Goal: Check status: Check status

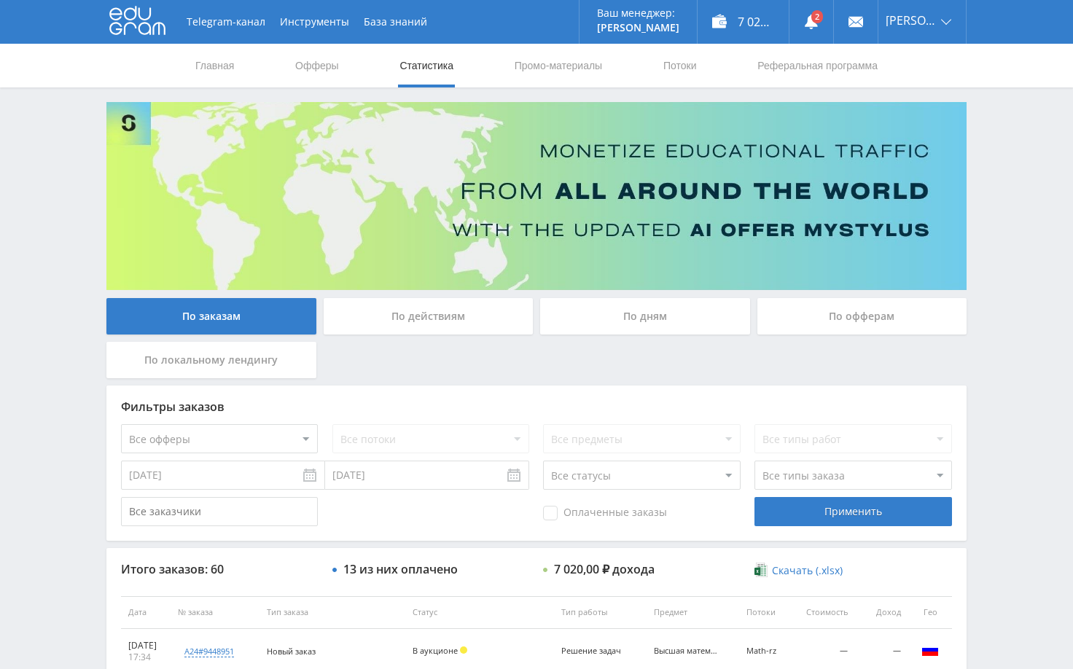
click at [1014, 206] on div "Telegram-канал Инструменты База знаний Ваш менеджер: Alex Alex Online @edugram_…" at bounding box center [536, 612] width 1073 height 1224
click at [833, 16] on link at bounding box center [811, 22] width 44 height 44
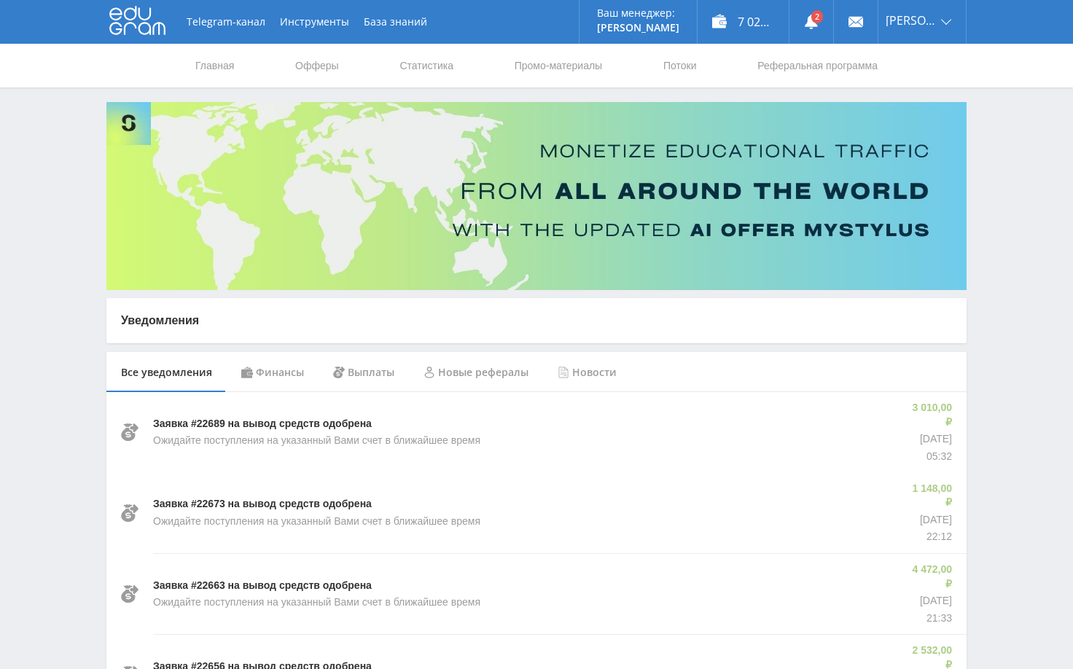
click at [281, 377] on div "Финансы" at bounding box center [273, 372] width 92 height 41
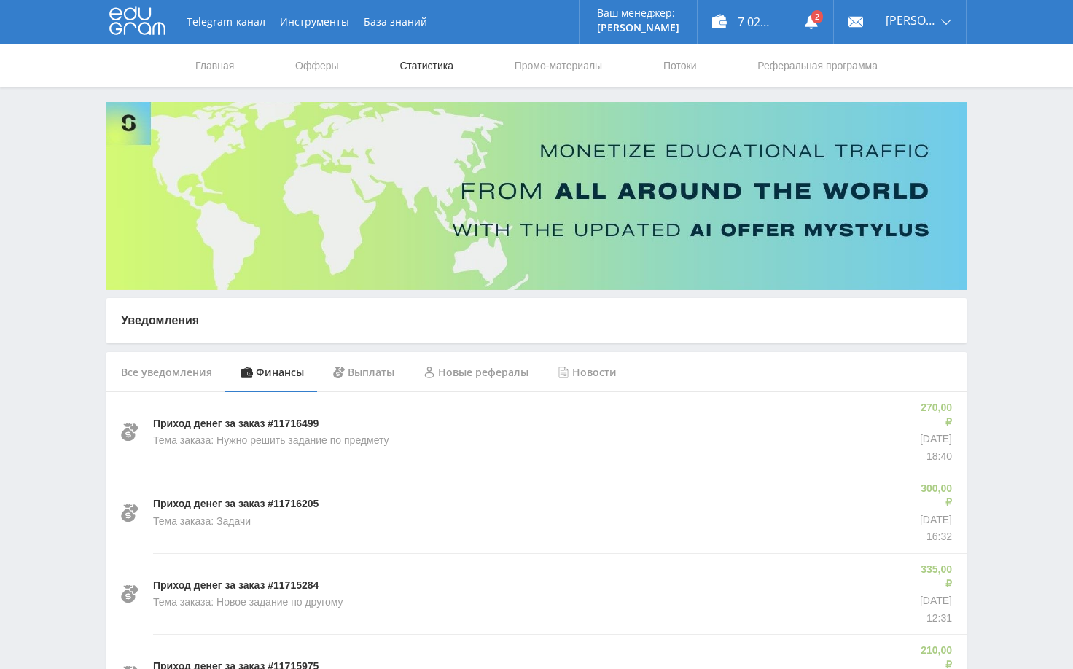
click at [429, 60] on link "Статистика" at bounding box center [426, 66] width 57 height 44
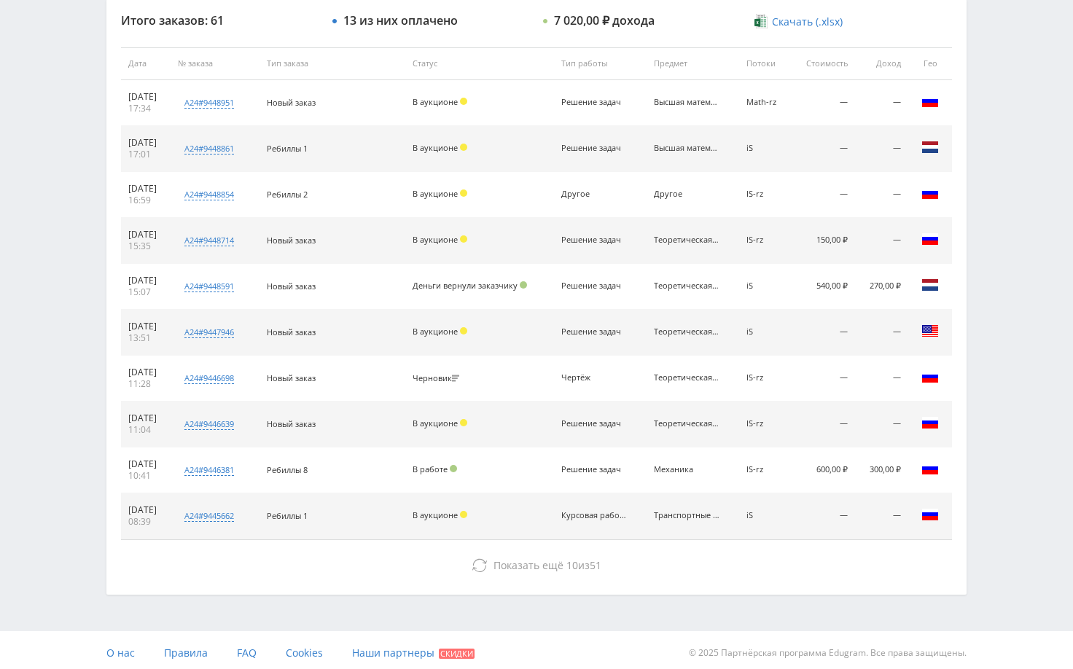
scroll to position [555, 0]
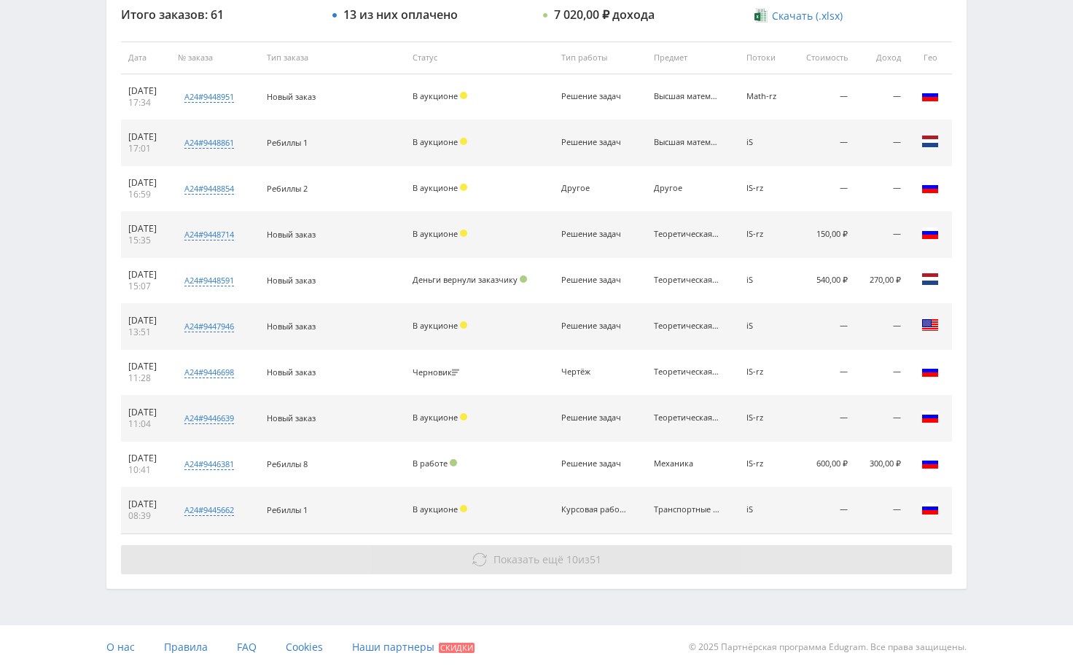
click at [802, 557] on button "Показать ещё 10 из 51" at bounding box center [536, 559] width 831 height 29
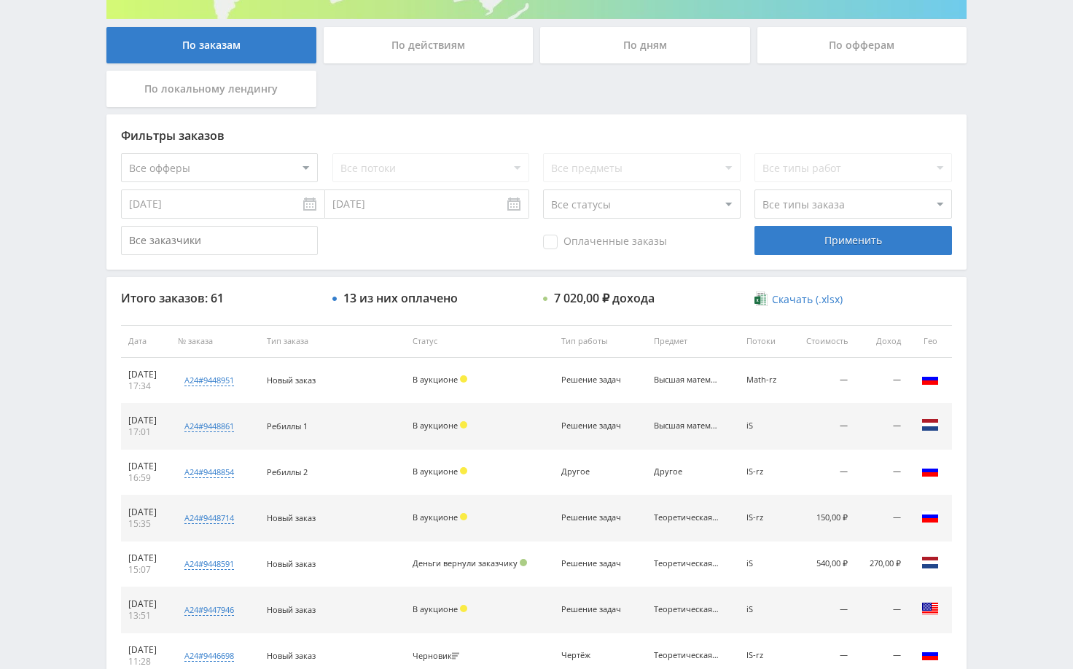
scroll to position [263, 0]
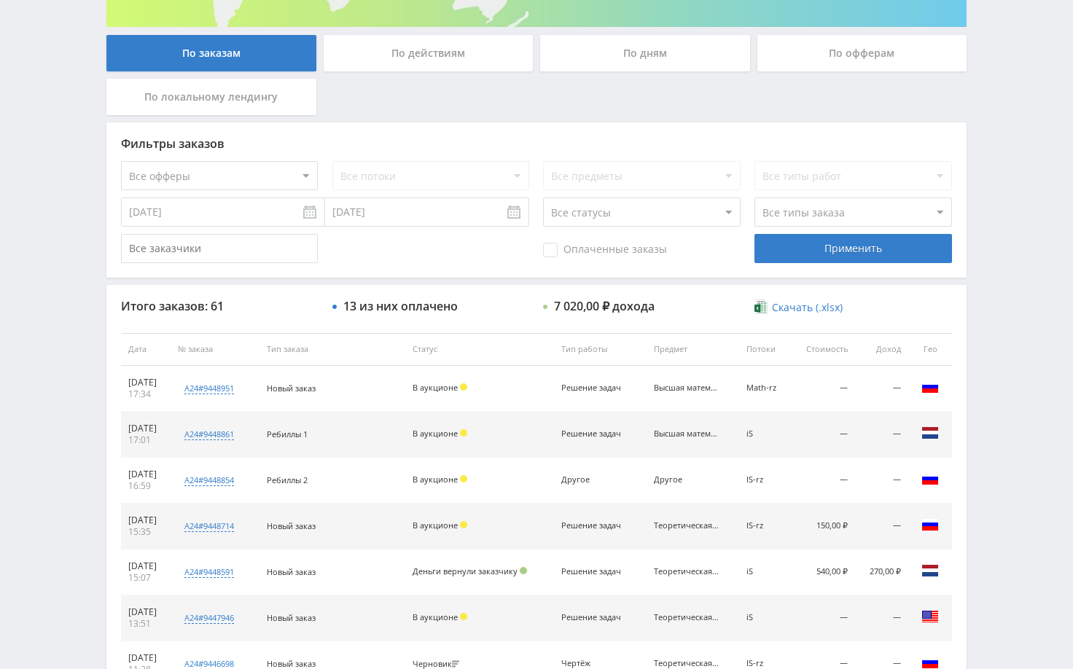
click at [1015, 526] on div "Telegram-канал Инструменты База знаний Ваш менеджер: Alex Alex Online @edugram_…" at bounding box center [536, 555] width 1073 height 1637
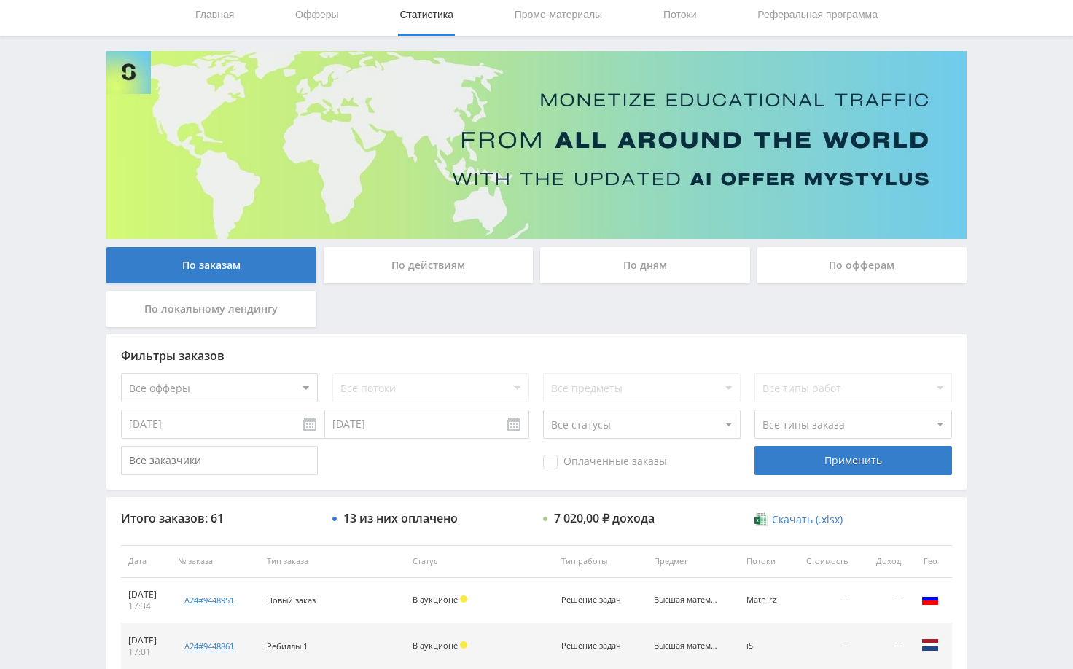
scroll to position [44, 0]
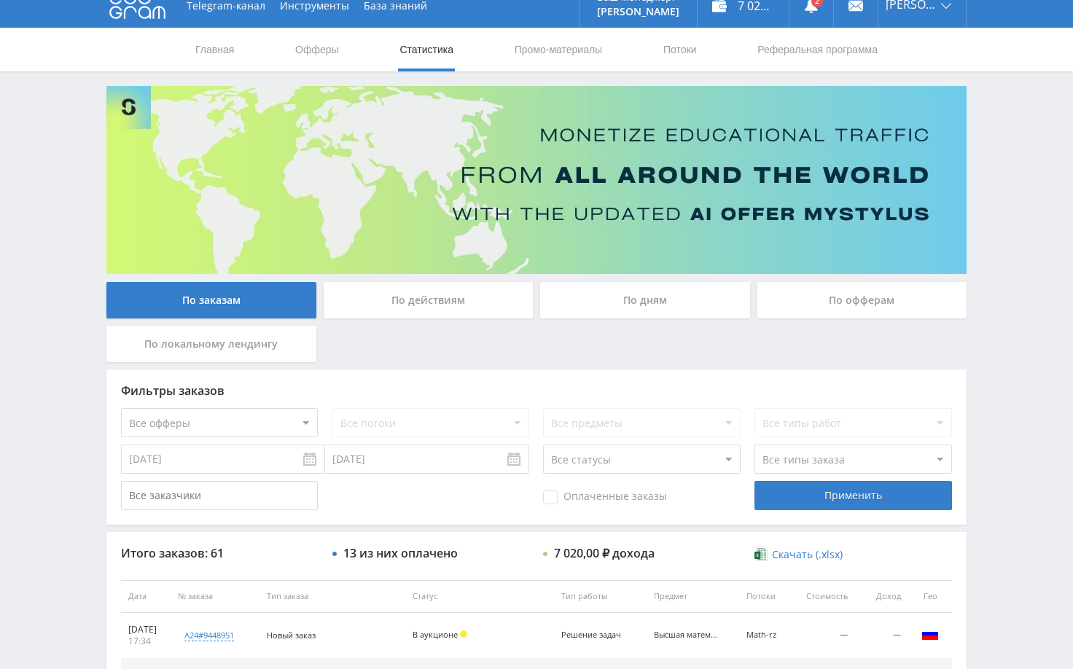
scroll to position [0, 0]
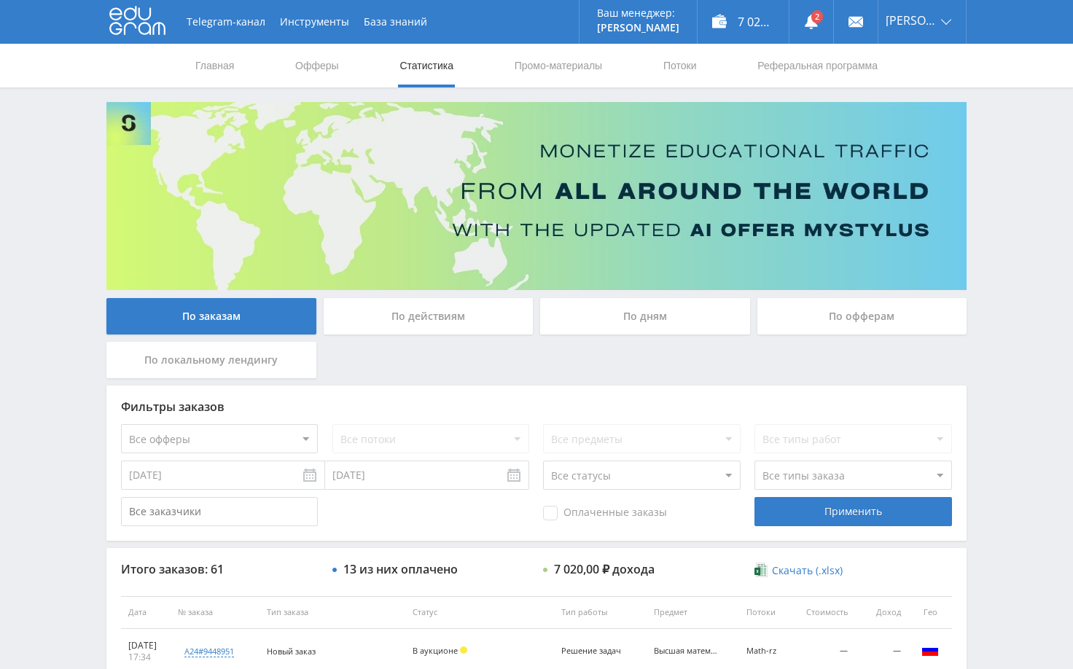
click at [772, 23] on div "7 020,70 ₽" at bounding box center [742, 22] width 91 height 44
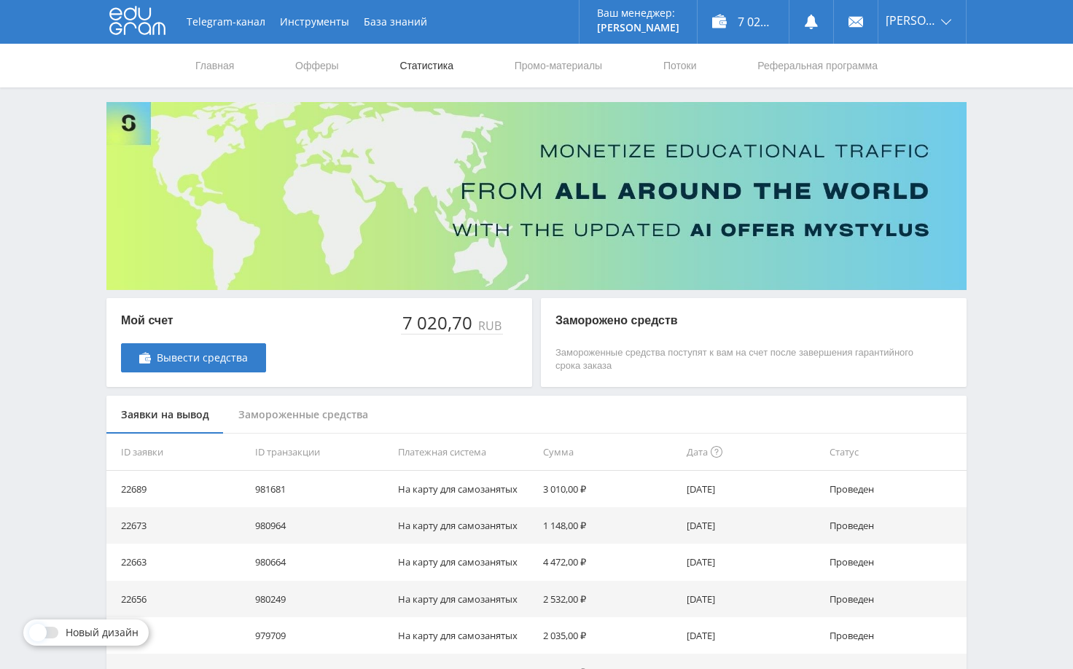
click at [411, 62] on link "Статистика" at bounding box center [426, 66] width 57 height 44
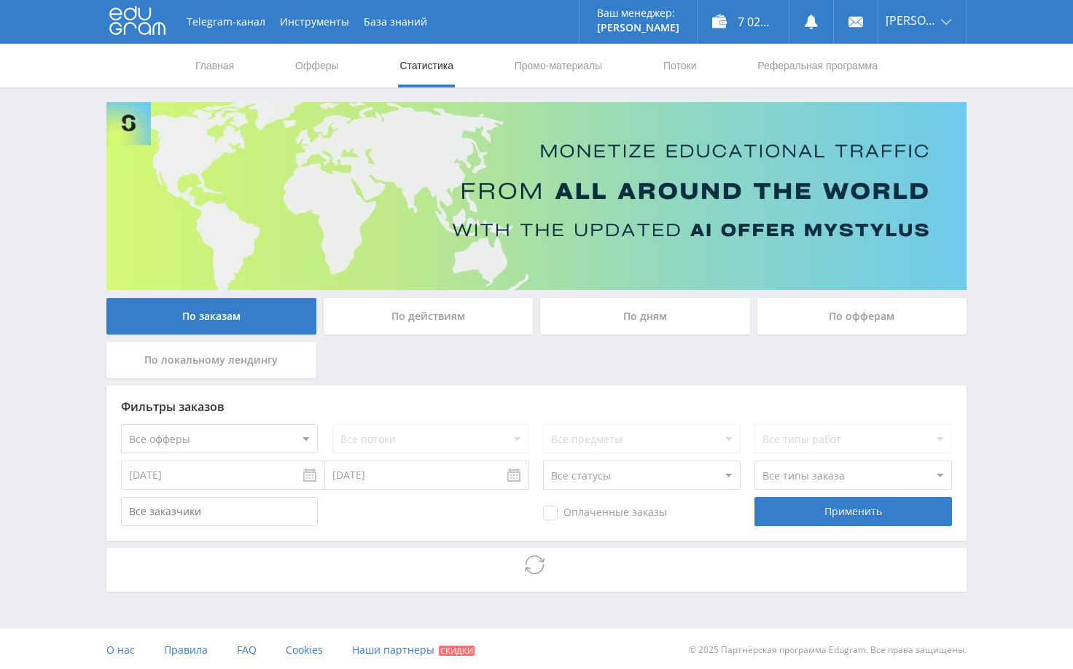
click at [1015, 391] on div "Telegram-канал Инструменты База знаний Ваш менеджер: Alex Alex Online @edugram_…" at bounding box center [536, 336] width 1073 height 672
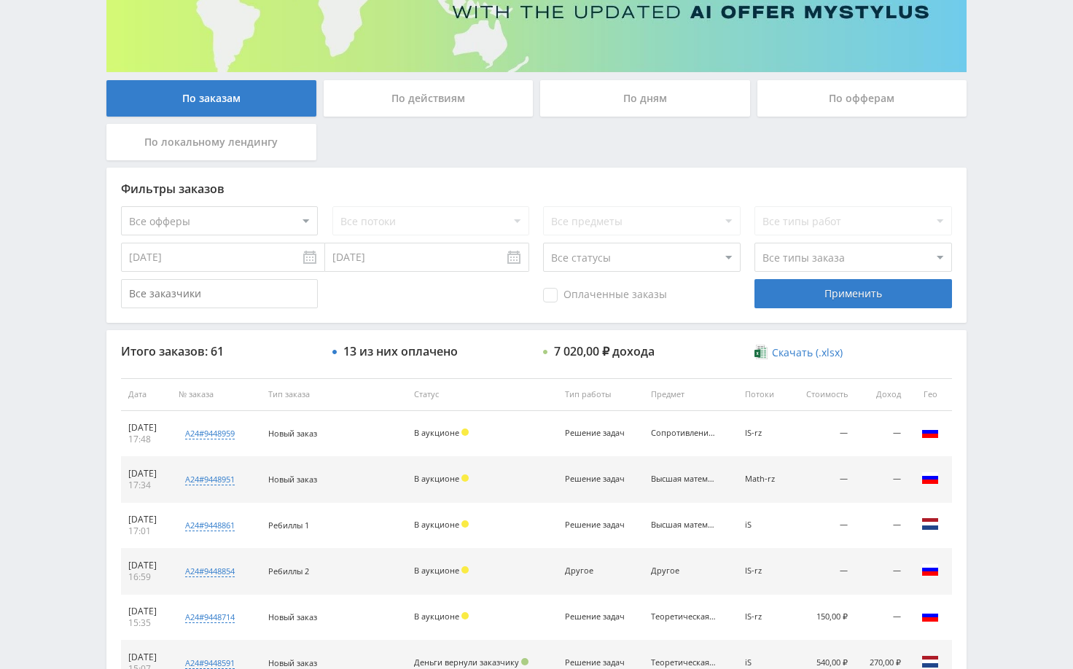
scroll to position [219, 0]
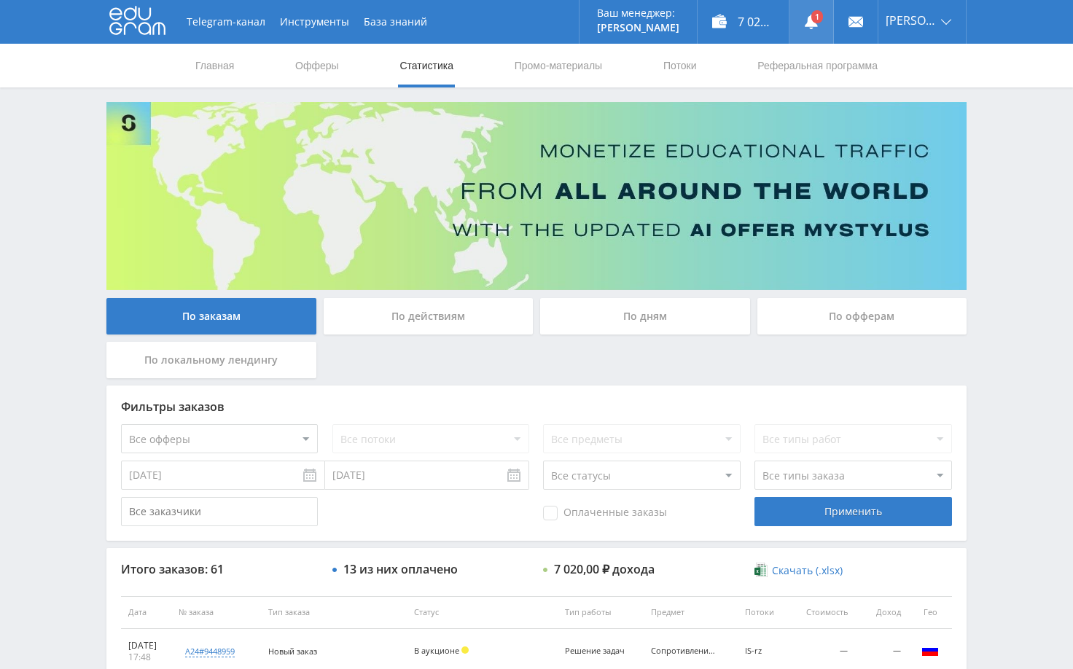
click at [832, 21] on link at bounding box center [811, 22] width 44 height 44
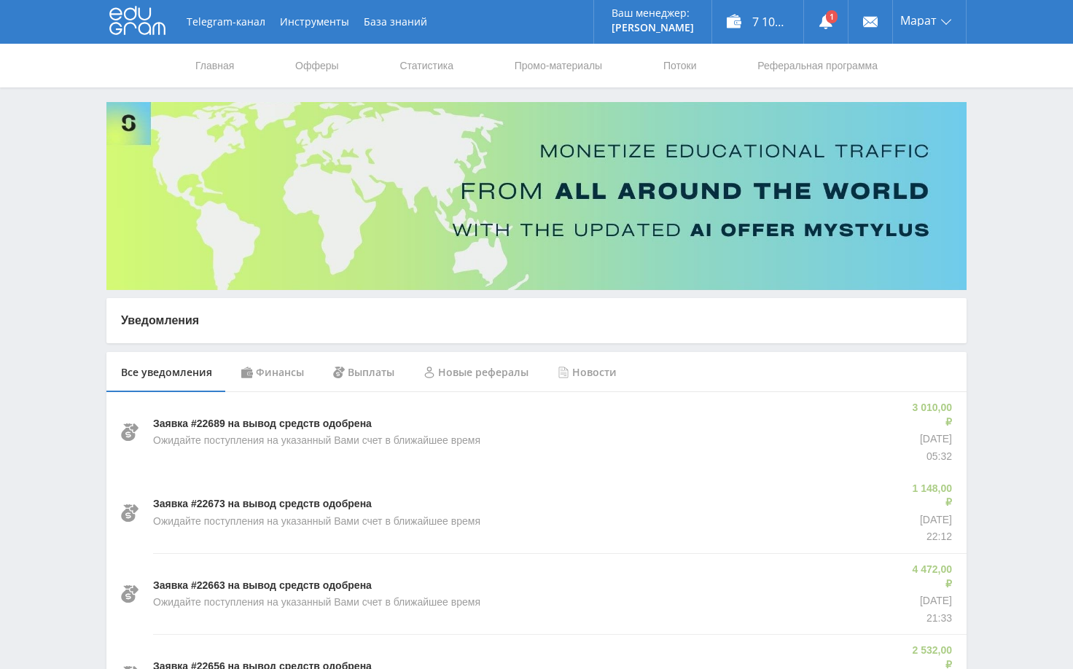
click at [265, 371] on div "Финансы" at bounding box center [273, 372] width 92 height 41
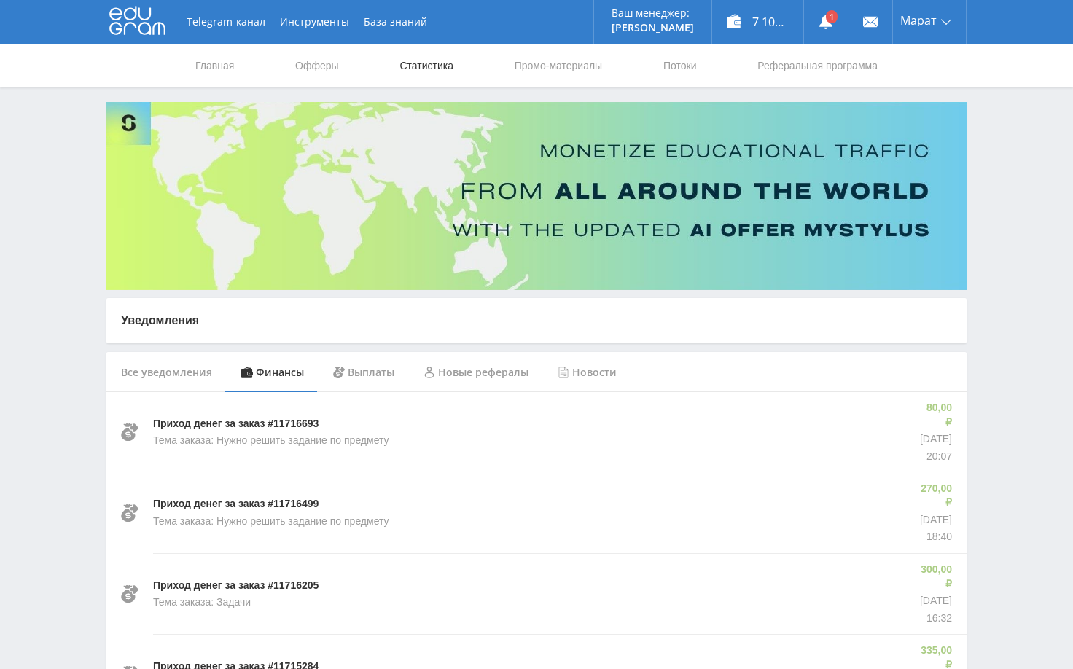
click at [418, 64] on link "Статистика" at bounding box center [426, 66] width 57 height 44
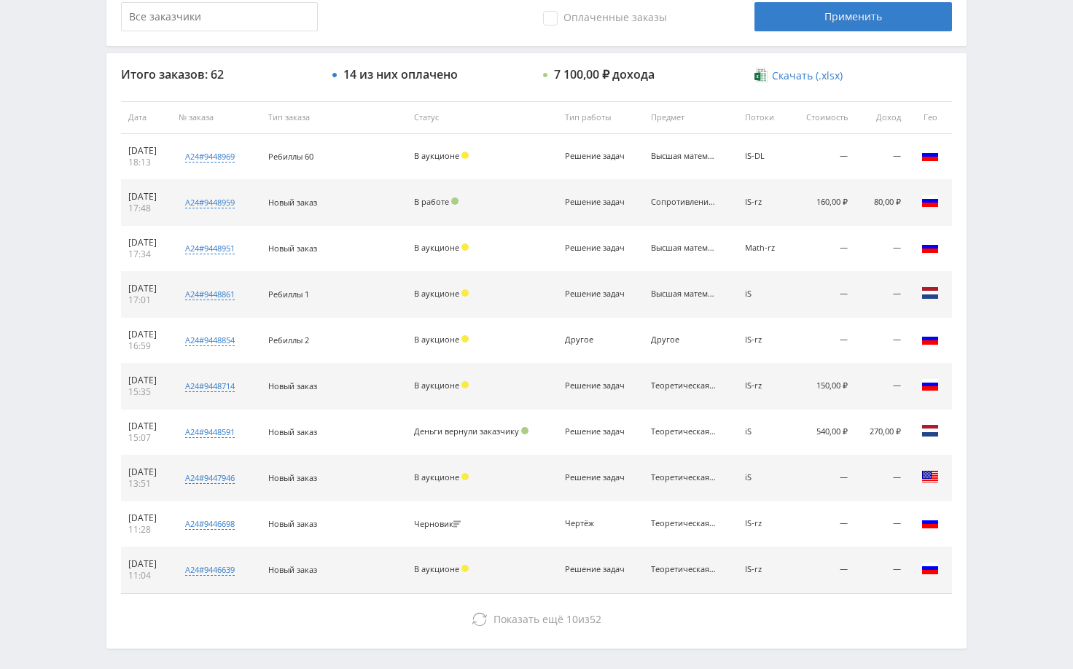
scroll to position [510, 0]
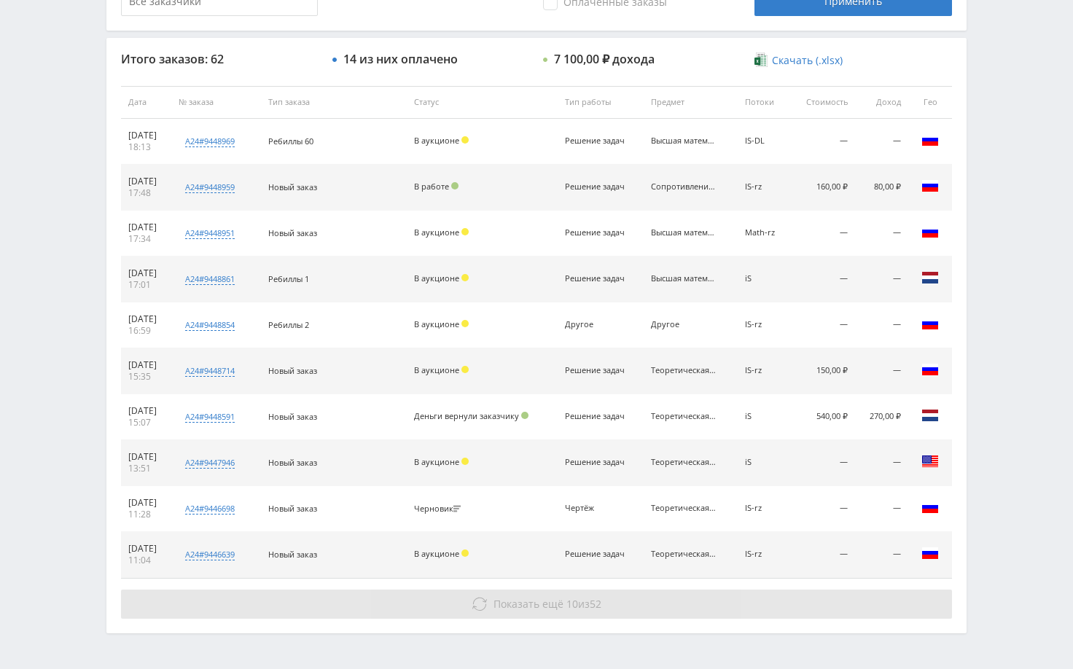
click at [807, 599] on button "Показать ещё 10 из 52" at bounding box center [536, 604] width 831 height 29
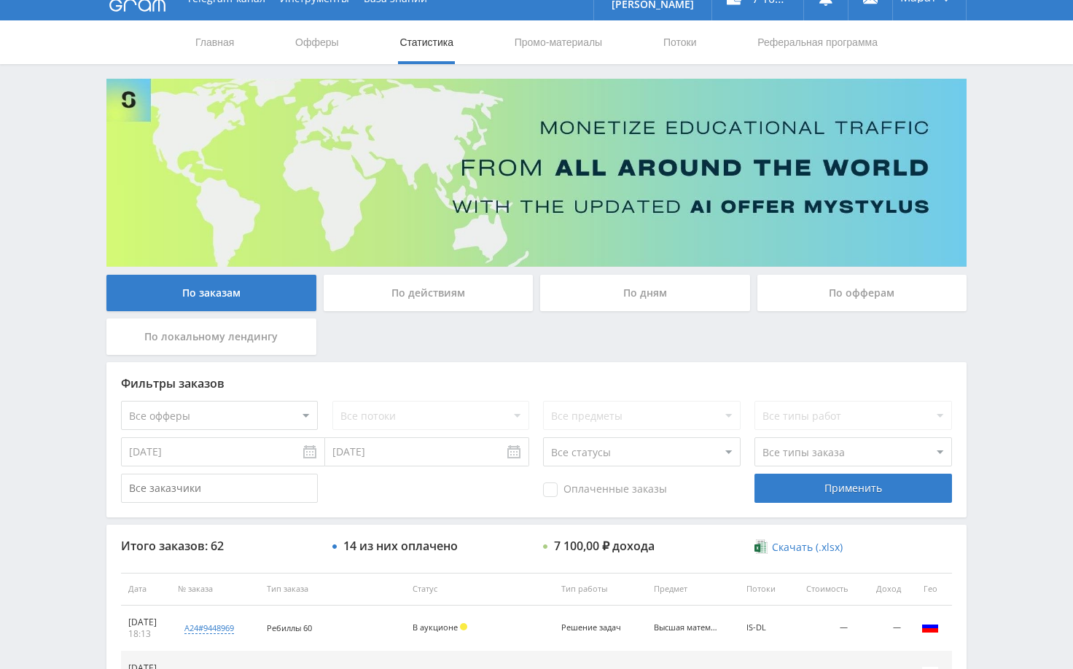
scroll to position [0, 0]
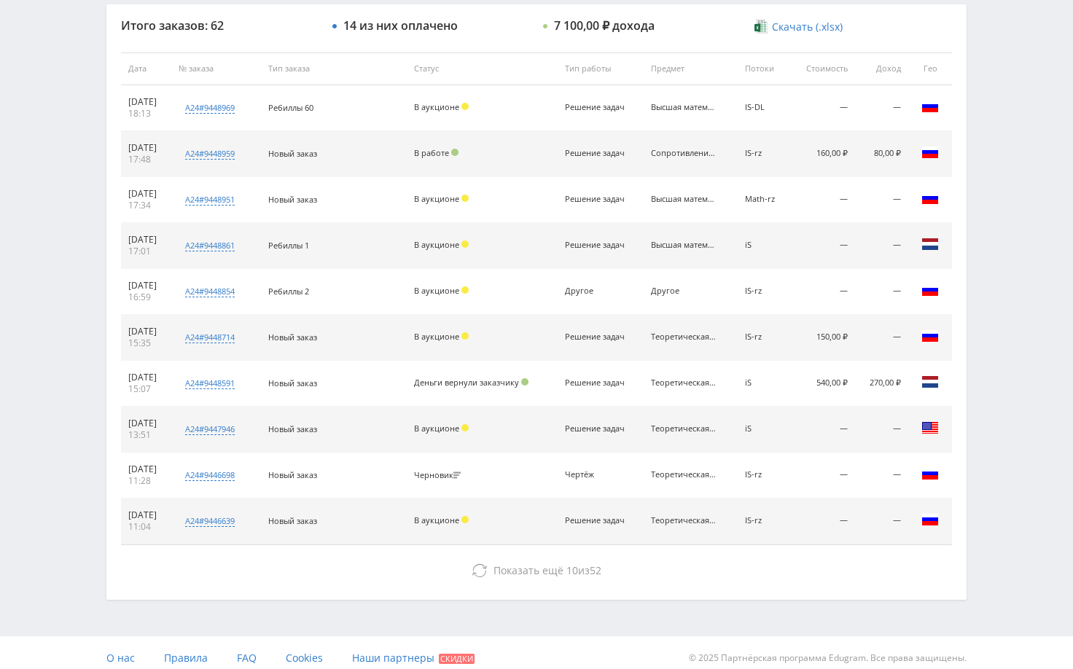
scroll to position [555, 0]
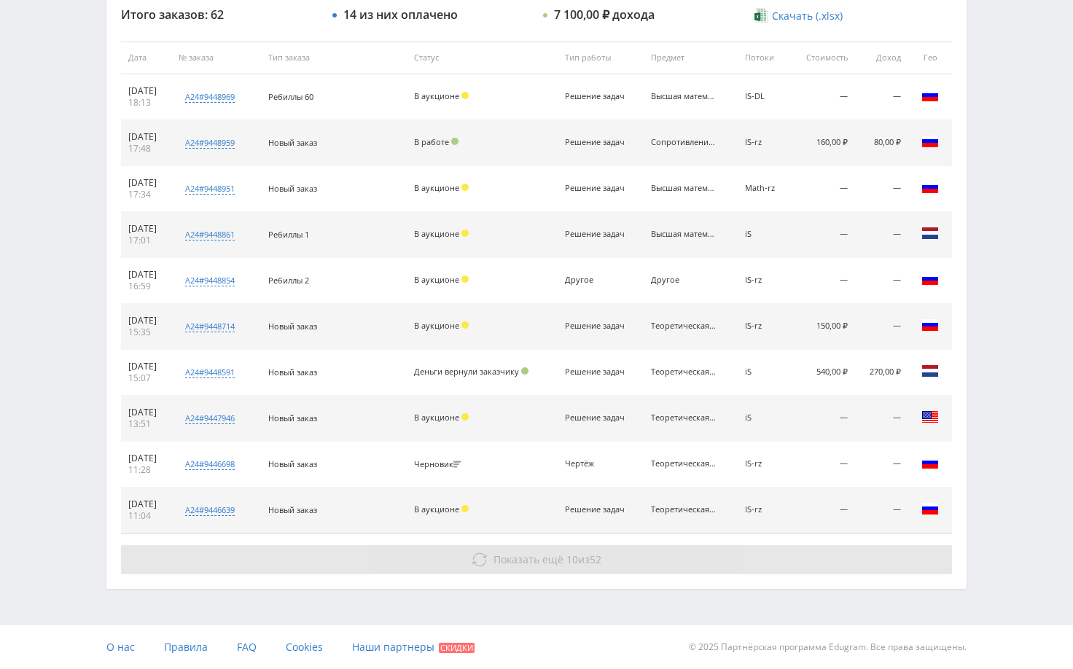
click at [672, 567] on button "Показать ещё 10 из 52" at bounding box center [536, 559] width 831 height 29
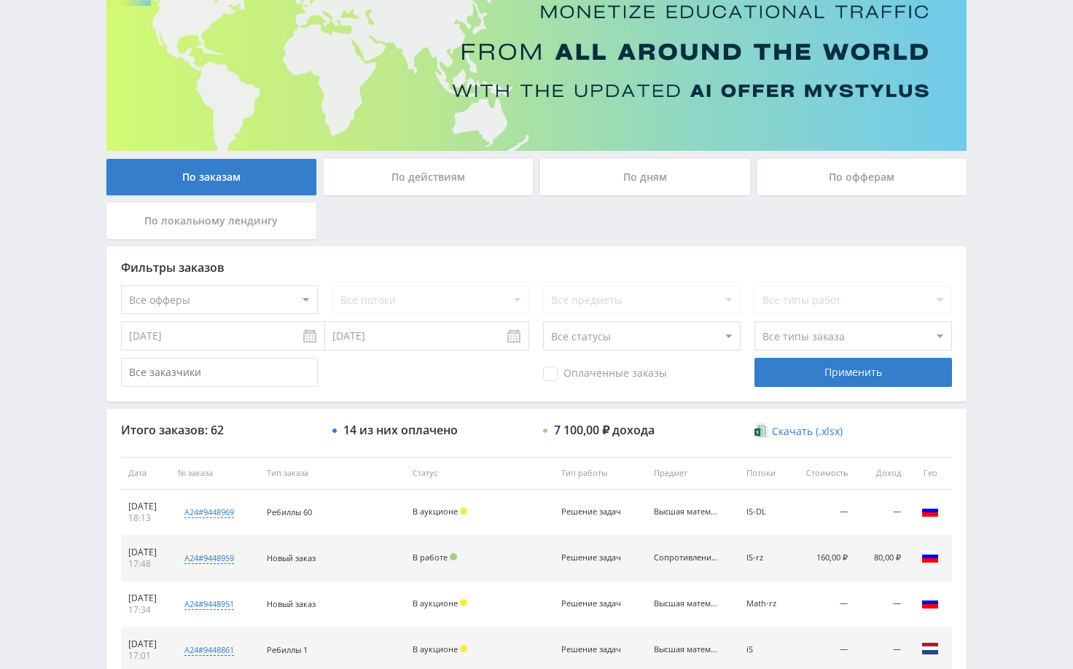
scroll to position [0, 0]
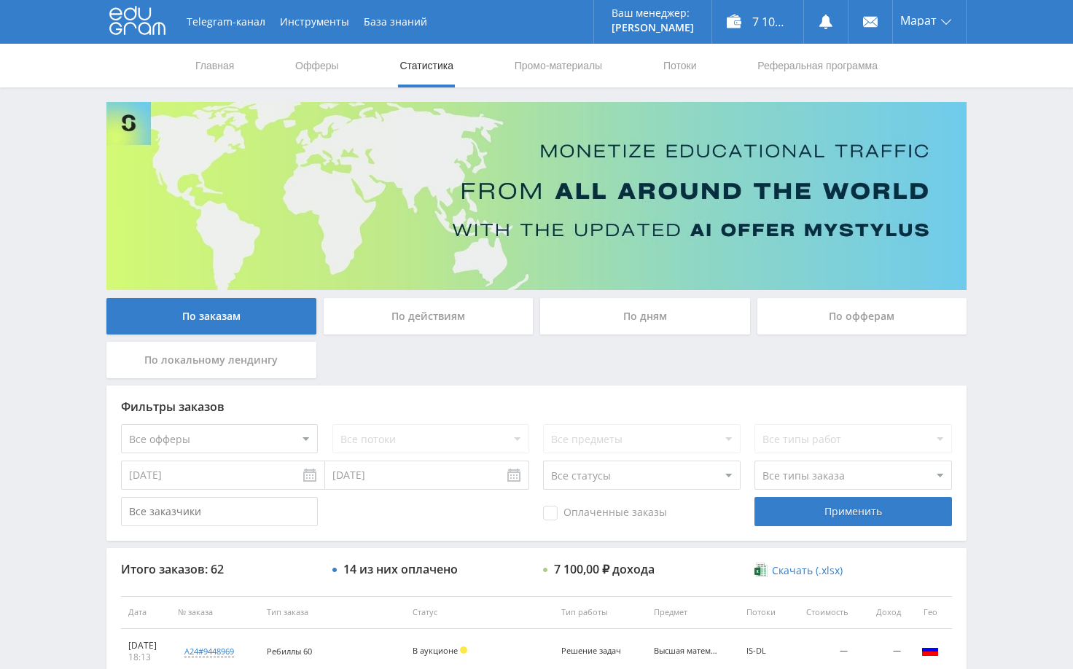
click at [651, 321] on div "По дням" at bounding box center [645, 316] width 210 height 36
click at [0, 0] on input "По дням" at bounding box center [0, 0] width 0 height 0
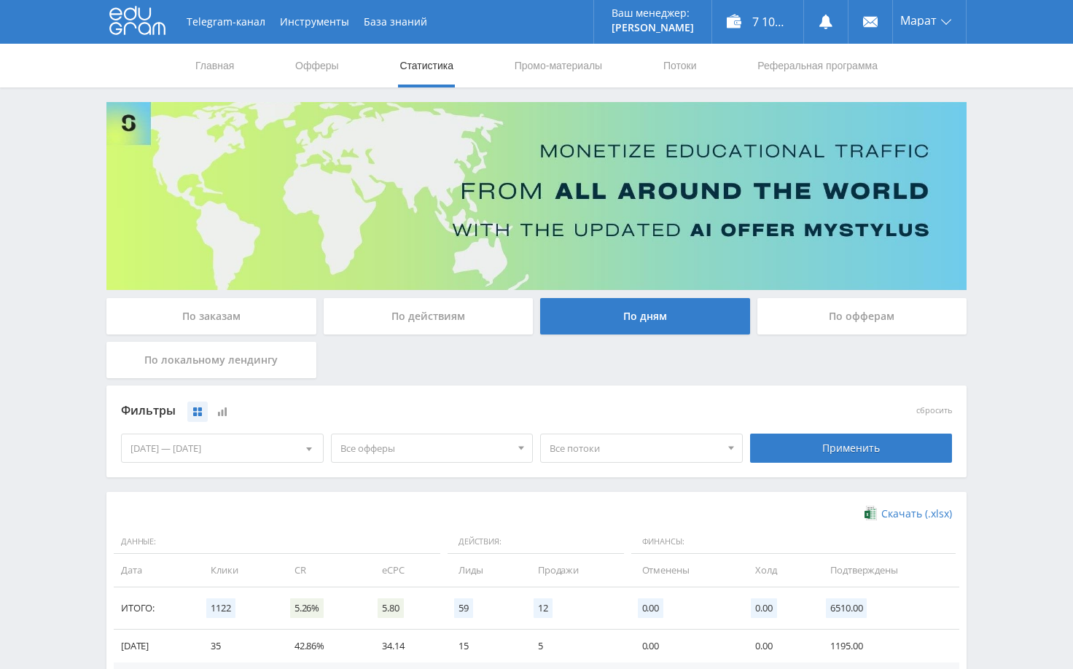
click at [221, 327] on div "По заказам" at bounding box center [211, 316] width 210 height 36
click at [0, 0] on input "По заказам" at bounding box center [0, 0] width 0 height 0
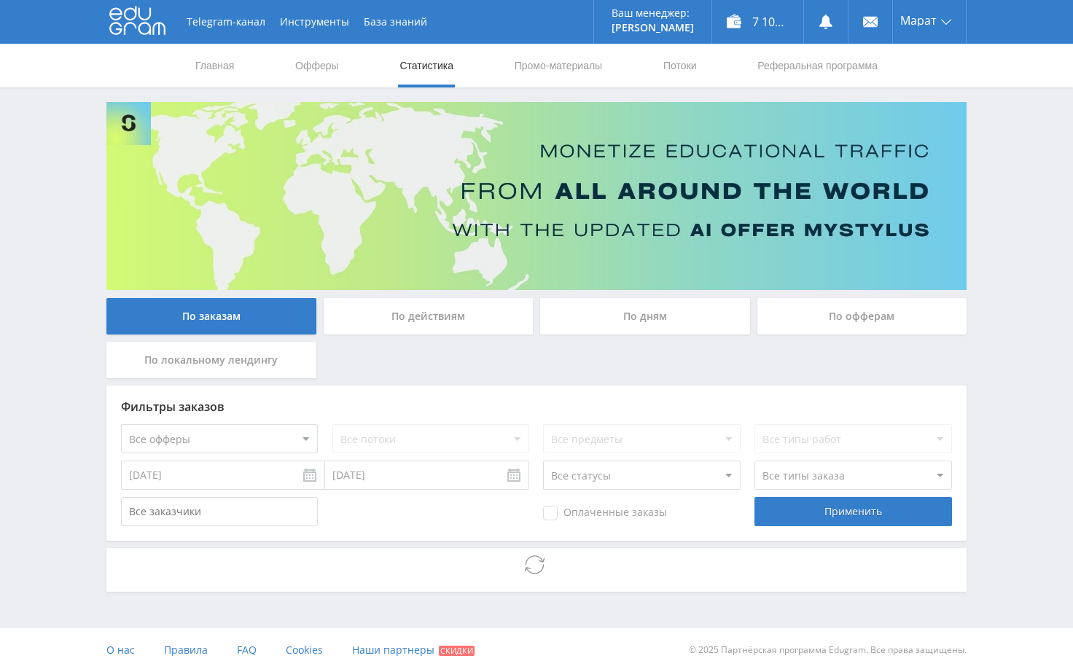
click at [990, 347] on div "Telegram-канал Инструменты База знаний Ваш менеджер: Alex Alex Online @edugram_…" at bounding box center [536, 336] width 1073 height 672
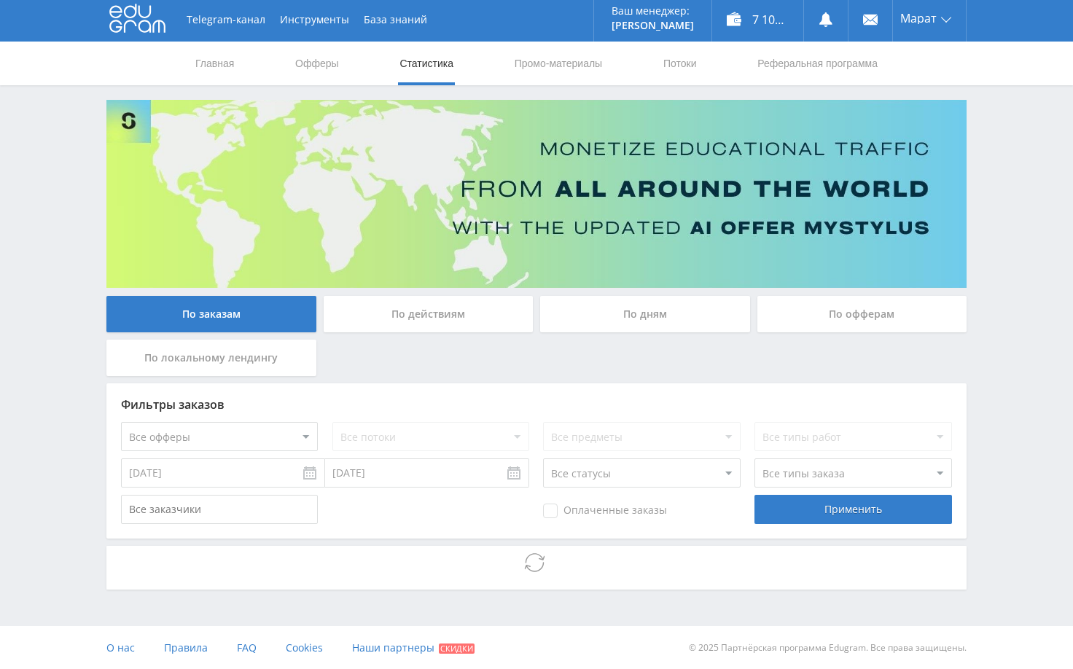
scroll to position [3, 0]
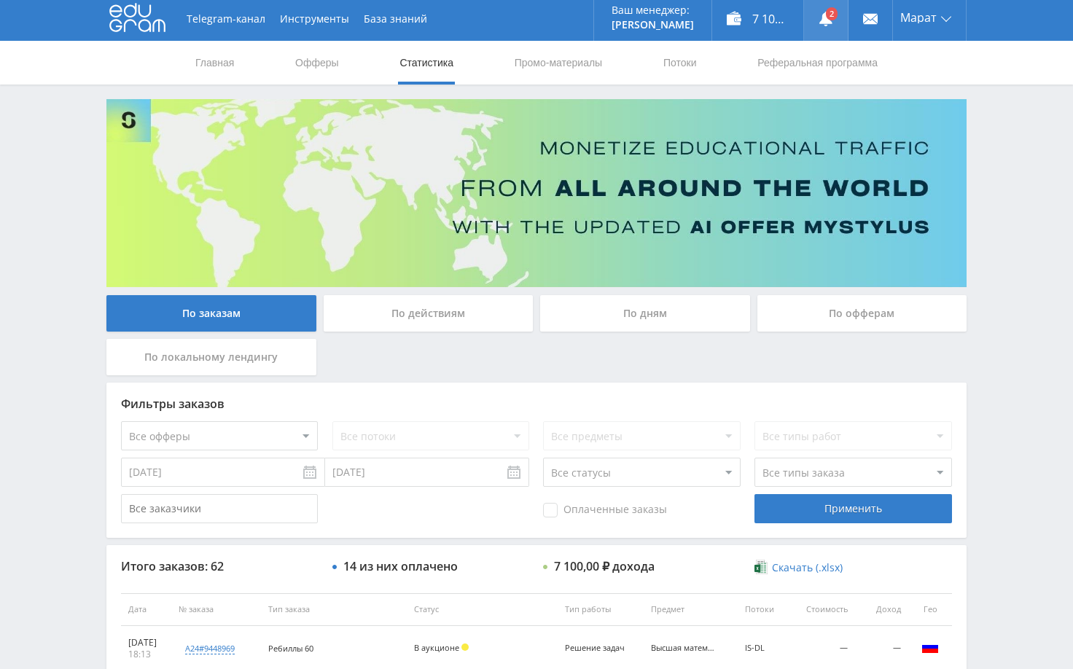
click at [835, 15] on link at bounding box center [826, 19] width 44 height 44
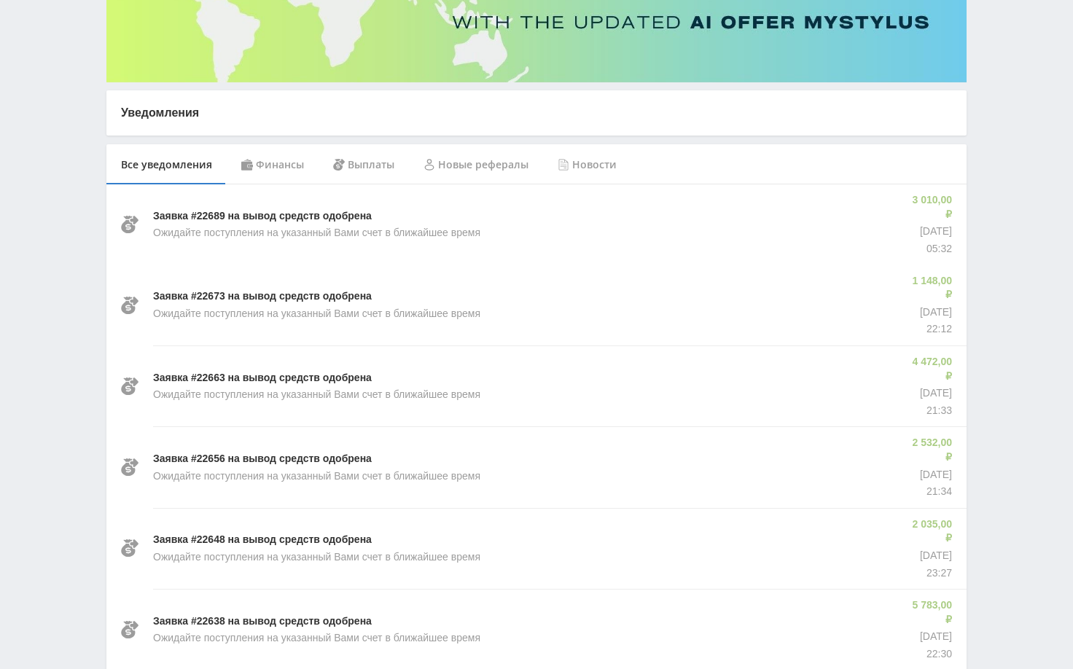
scroll to position [219, 0]
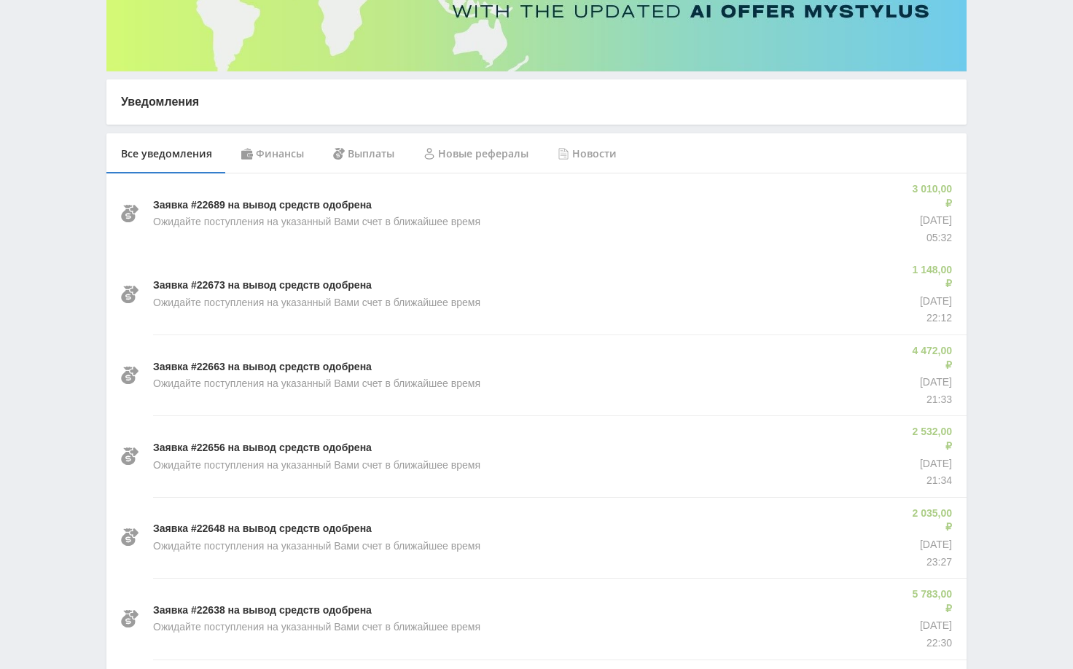
click at [284, 149] on div "Финансы" at bounding box center [273, 153] width 92 height 41
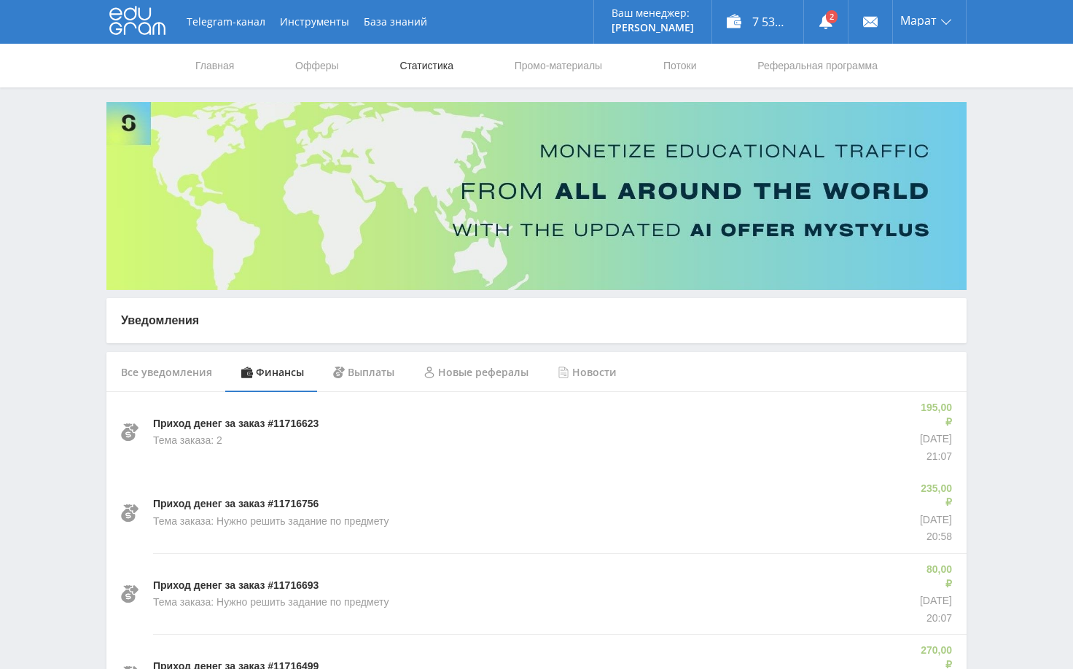
click at [408, 66] on link "Статистика" at bounding box center [426, 66] width 57 height 44
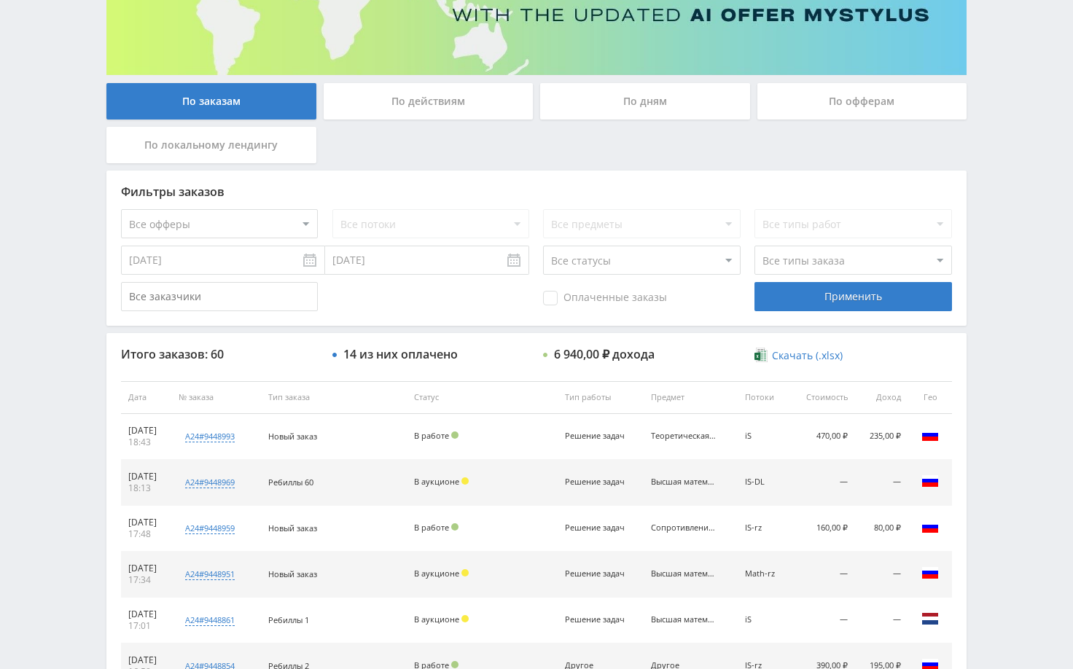
scroll to position [222, 0]
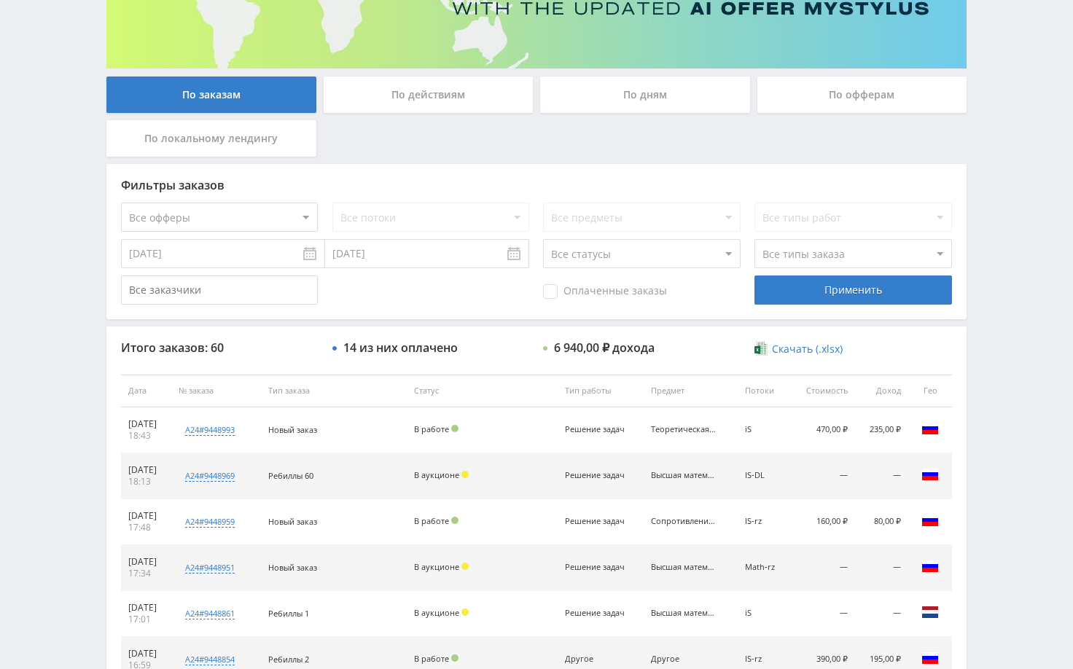
click at [1005, 421] on div "Telegram-канал Инструменты База знаний Ваш менеджер: [PERSON_NAME] Alex Online …" at bounding box center [536, 390] width 1073 height 1224
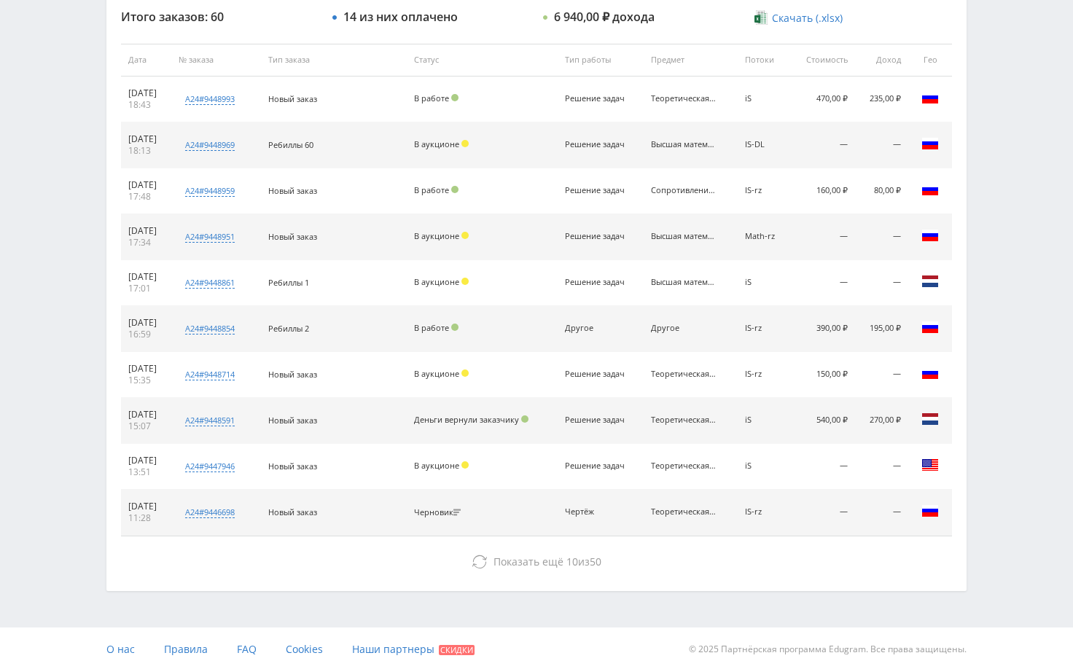
scroll to position [555, 0]
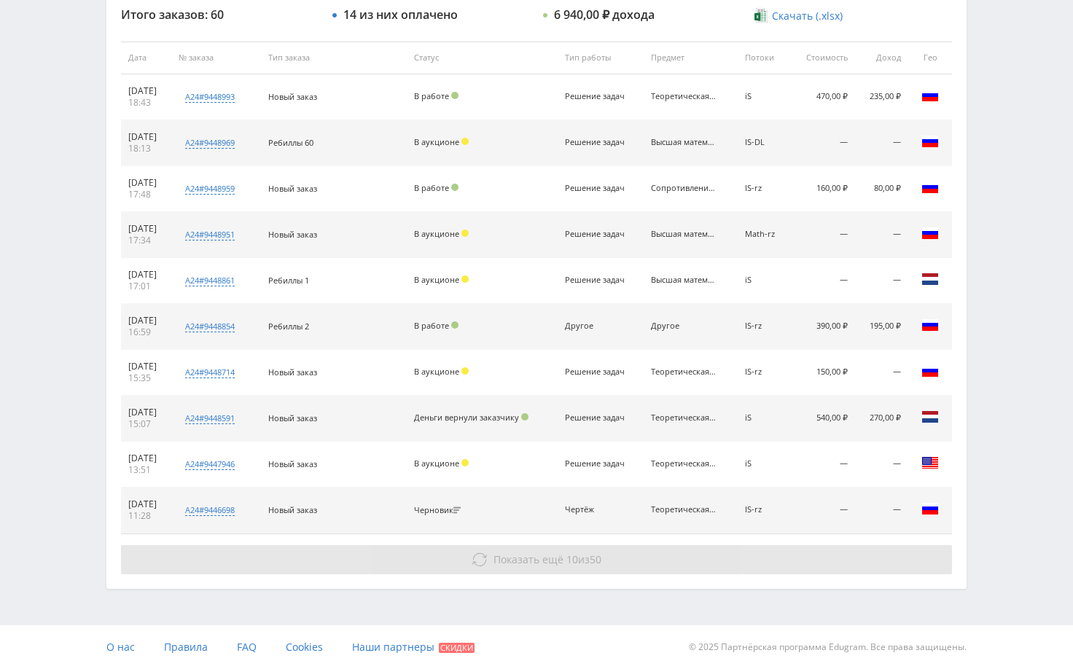
click at [827, 571] on button "Показать ещё 10 из 50" at bounding box center [536, 559] width 831 height 29
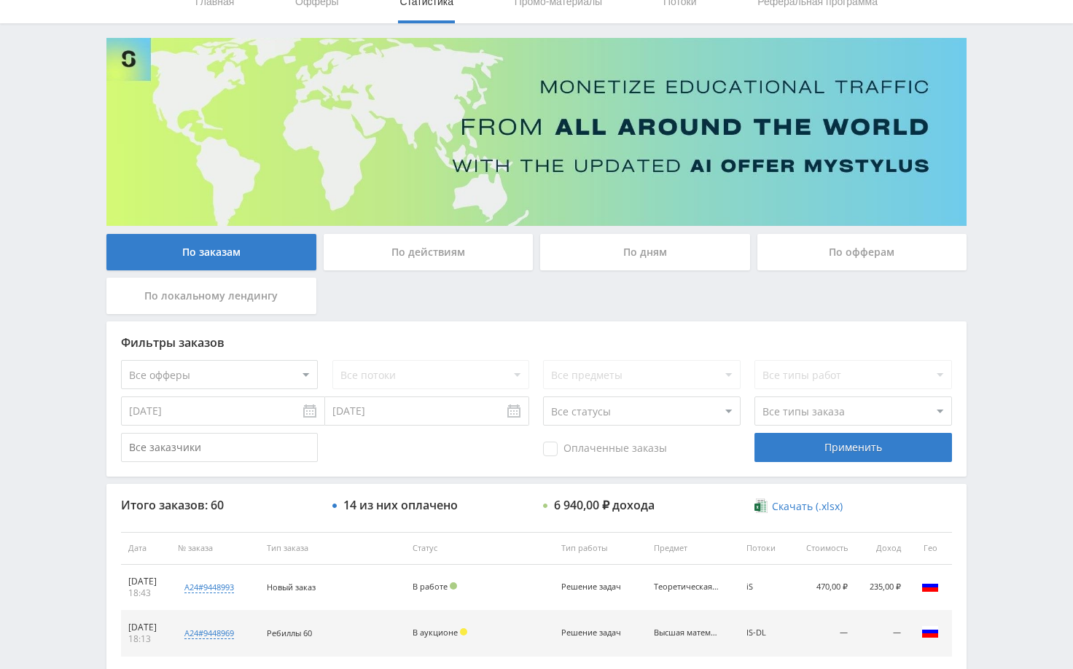
scroll to position [0, 0]
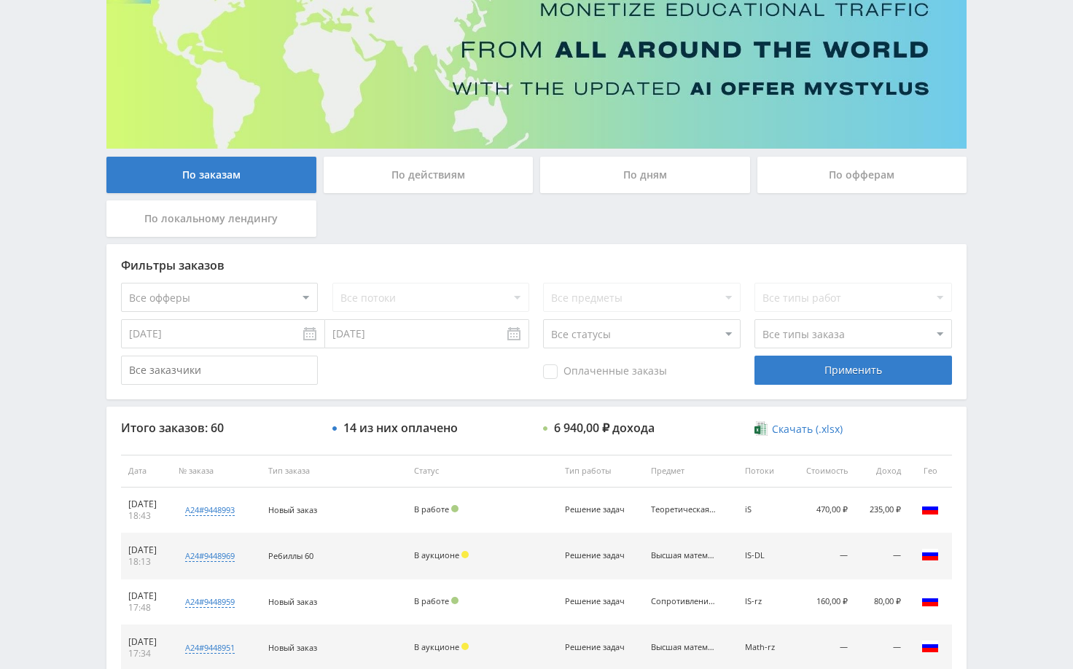
scroll to position [73, 0]
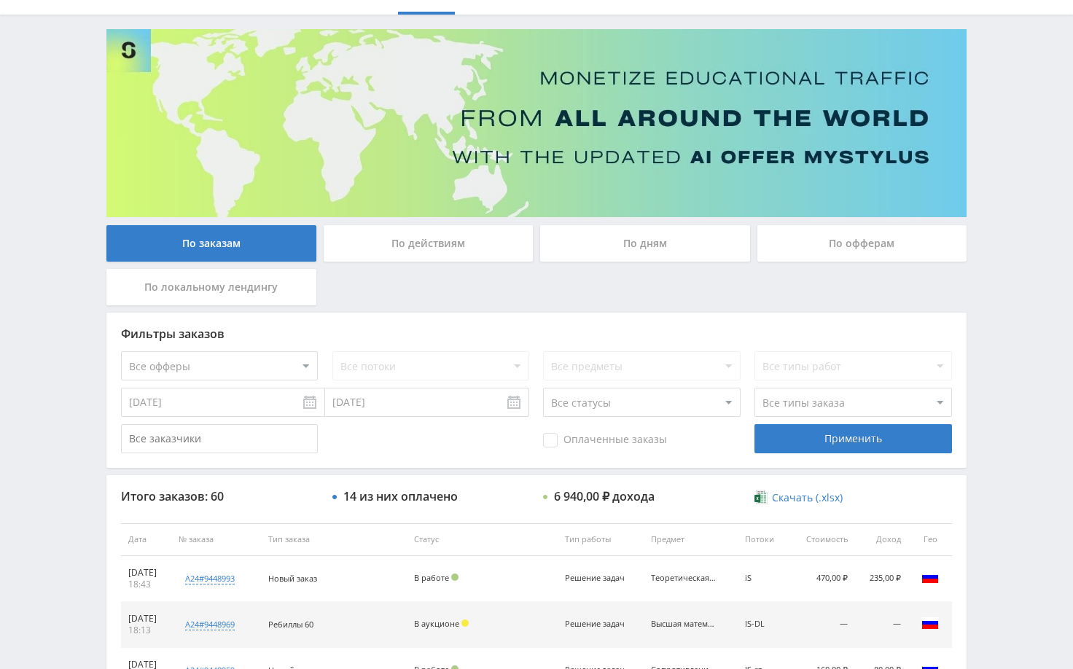
click at [622, 250] on div "По дням" at bounding box center [645, 243] width 210 height 36
click at [0, 0] on input "По дням" at bounding box center [0, 0] width 0 height 0
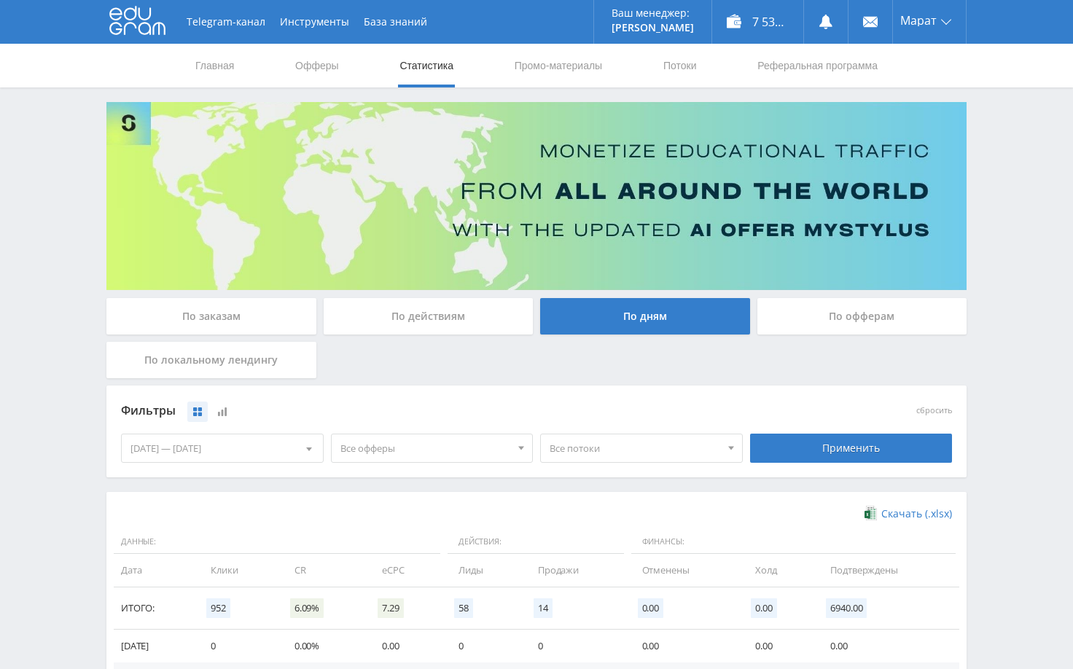
scroll to position [0, 0]
click at [254, 318] on div "По заказам" at bounding box center [211, 316] width 210 height 36
click at [0, 0] on input "По заказам" at bounding box center [0, 0] width 0 height 0
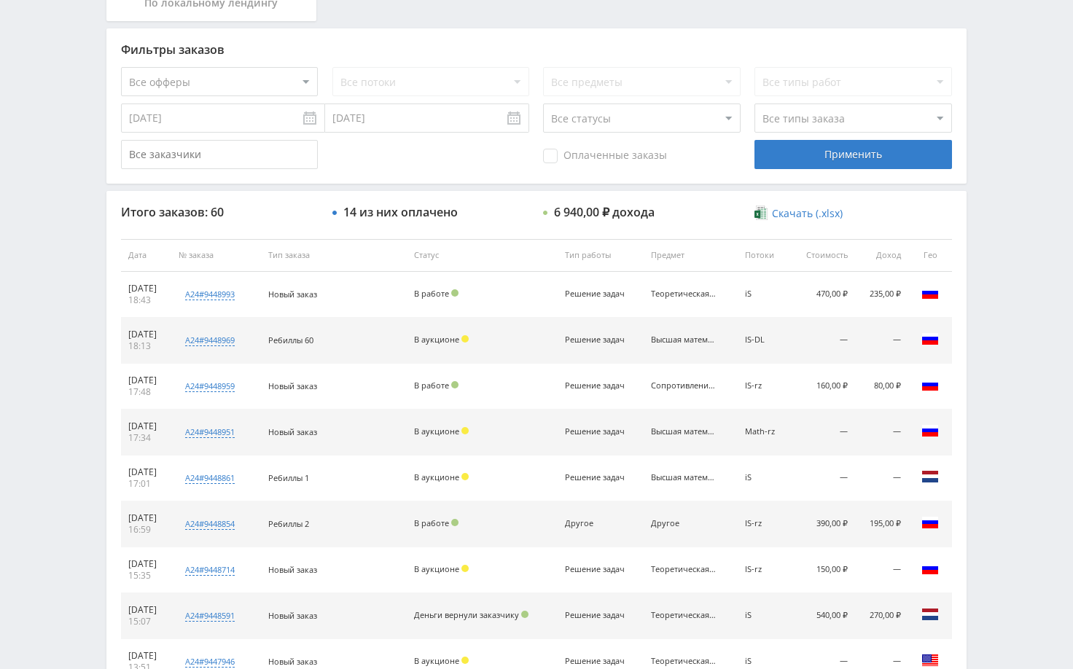
scroll to position [440, 0]
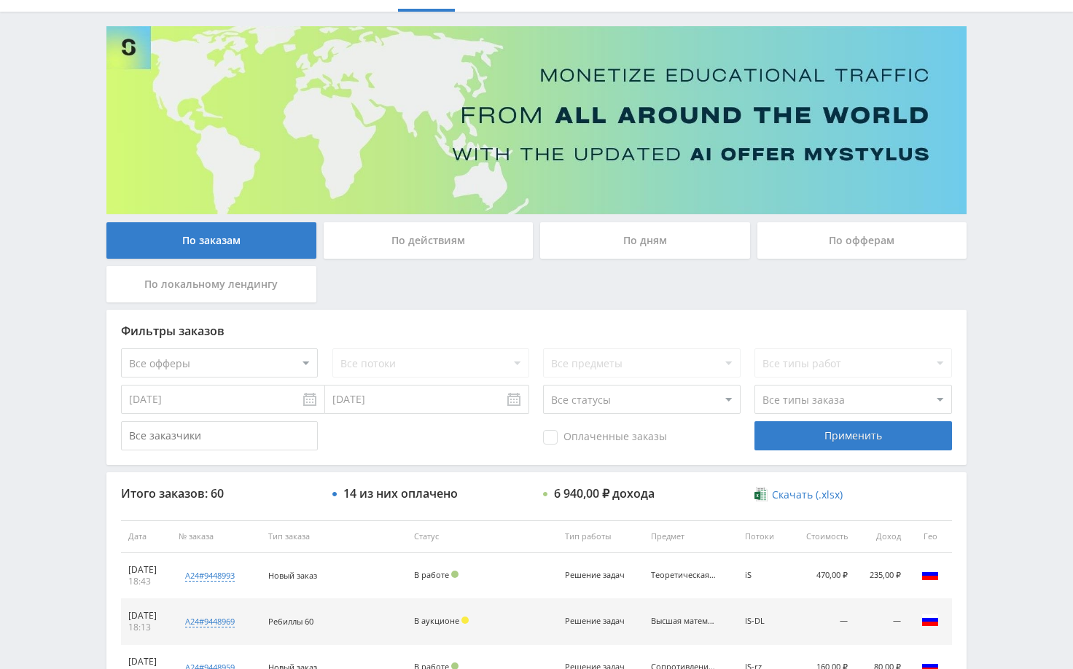
click at [990, 211] on div "Telegram-канал Инструменты База знаний Ваш менеджер: Alex Alex Online @edugram_…" at bounding box center [536, 536] width 1073 height 1224
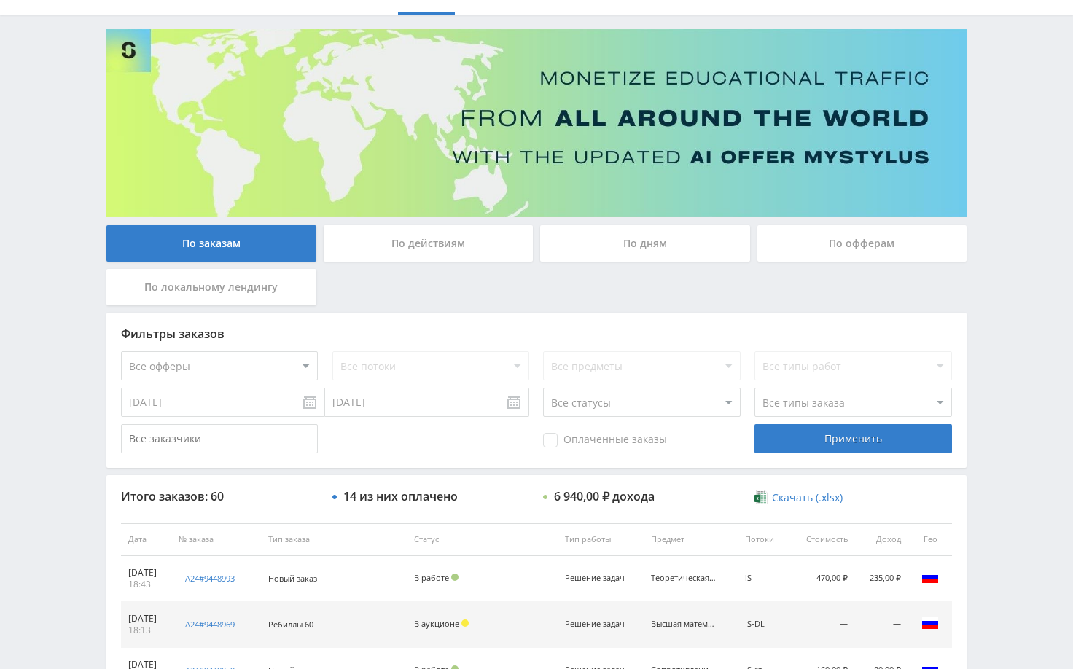
scroll to position [0, 0]
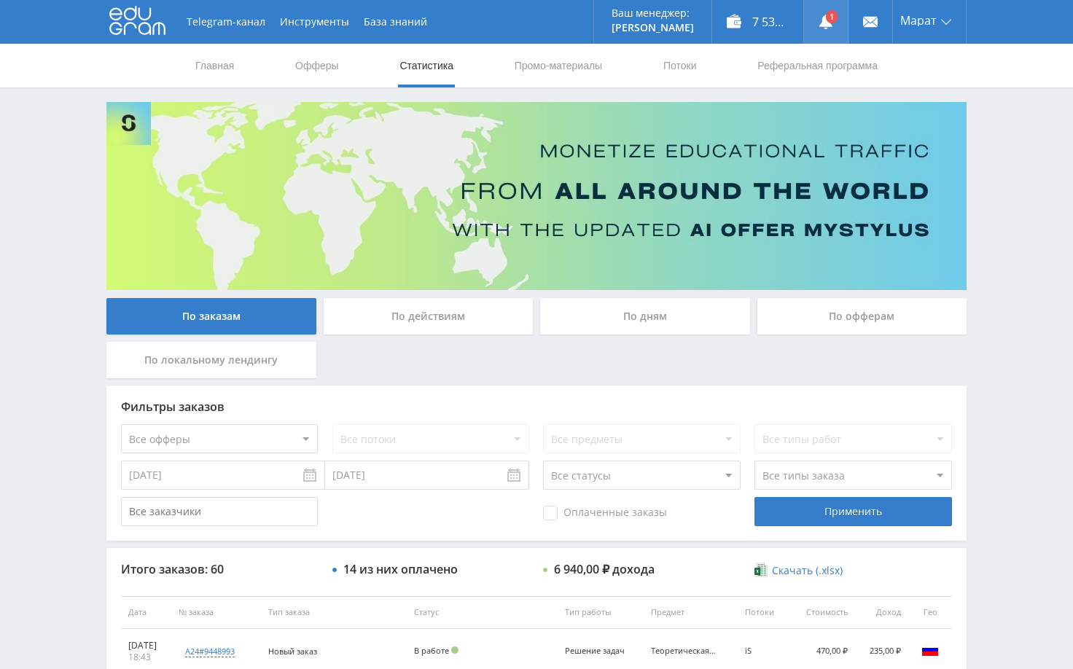
click at [823, 23] on use at bounding box center [825, 22] width 13 height 15
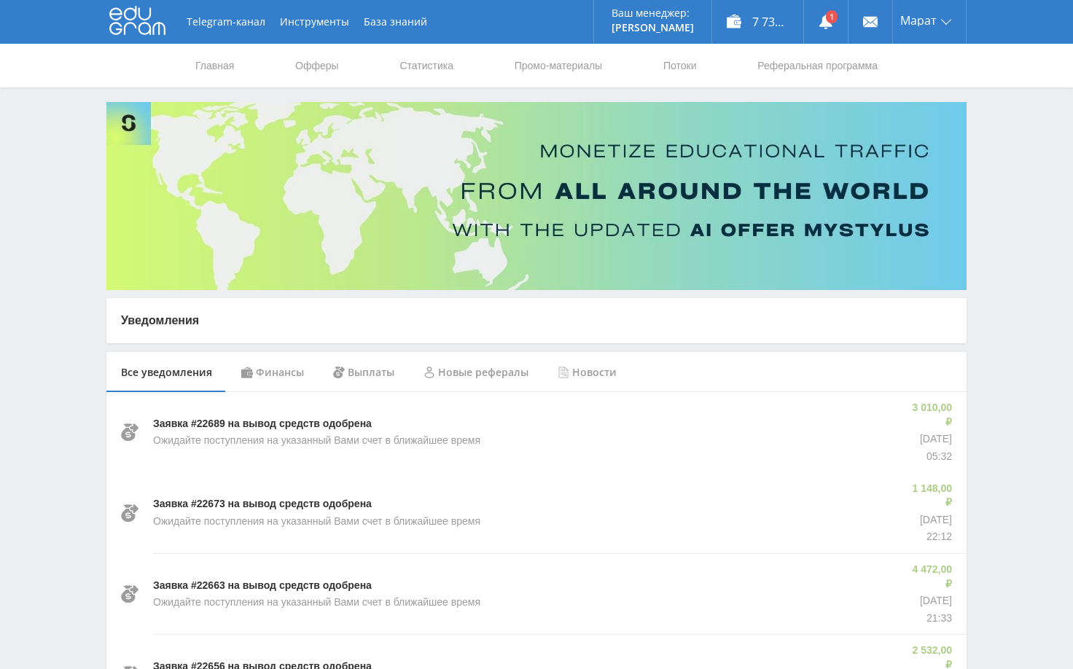
click at [275, 372] on div "Финансы" at bounding box center [273, 372] width 92 height 41
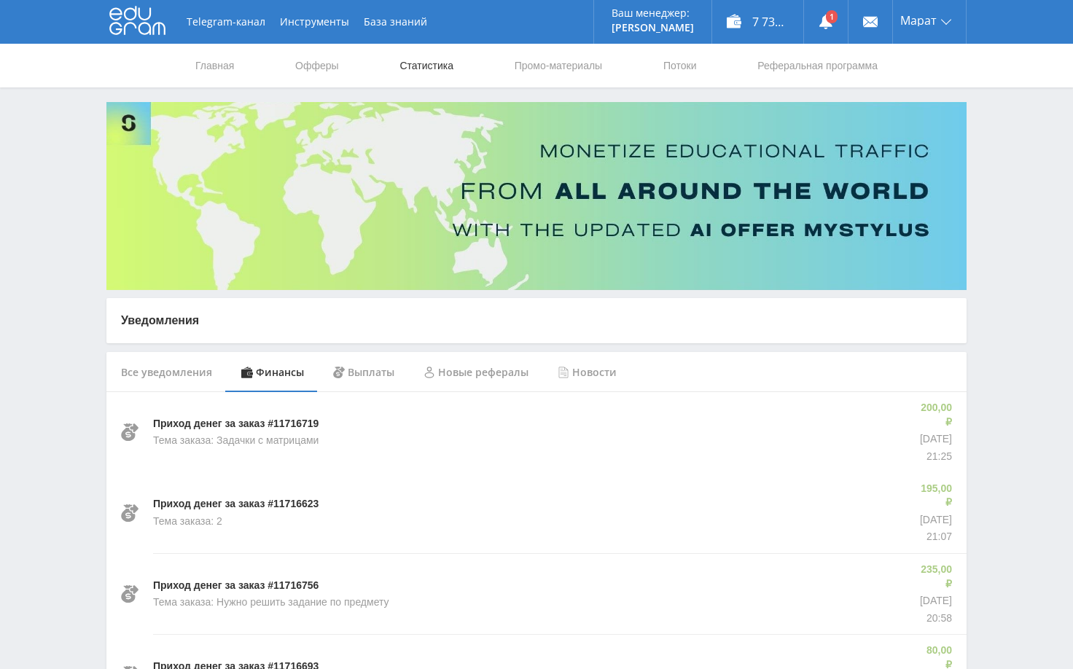
click at [415, 66] on link "Статистика" at bounding box center [426, 66] width 57 height 44
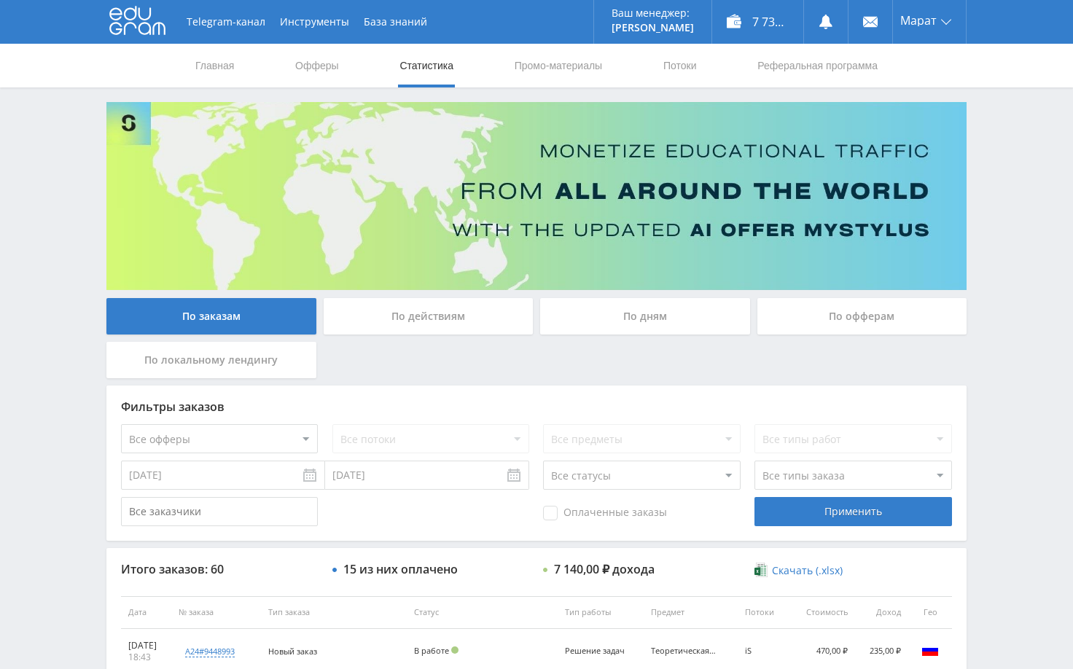
click at [1020, 246] on div "Telegram-канал Инструменты База знаний Ваш менеджер: [PERSON_NAME] Online @edug…" at bounding box center [536, 612] width 1073 height 1224
click at [992, 122] on div "Telegram-канал Инструменты База знаний Ваш менеджер: [PERSON_NAME] Alex Online …" at bounding box center [536, 612] width 1073 height 1224
click at [1024, 199] on div "Telegram-канал Инструменты База знаний Ваш менеджер: [PERSON_NAME] Alex Online …" at bounding box center [536, 612] width 1073 height 1224
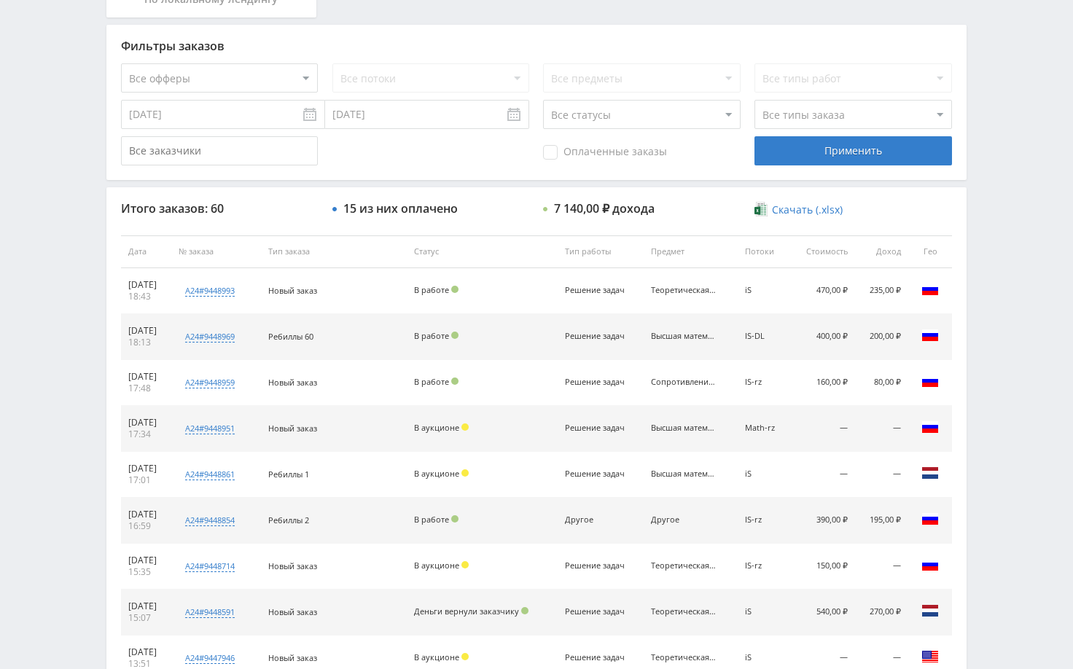
scroll to position [364, 0]
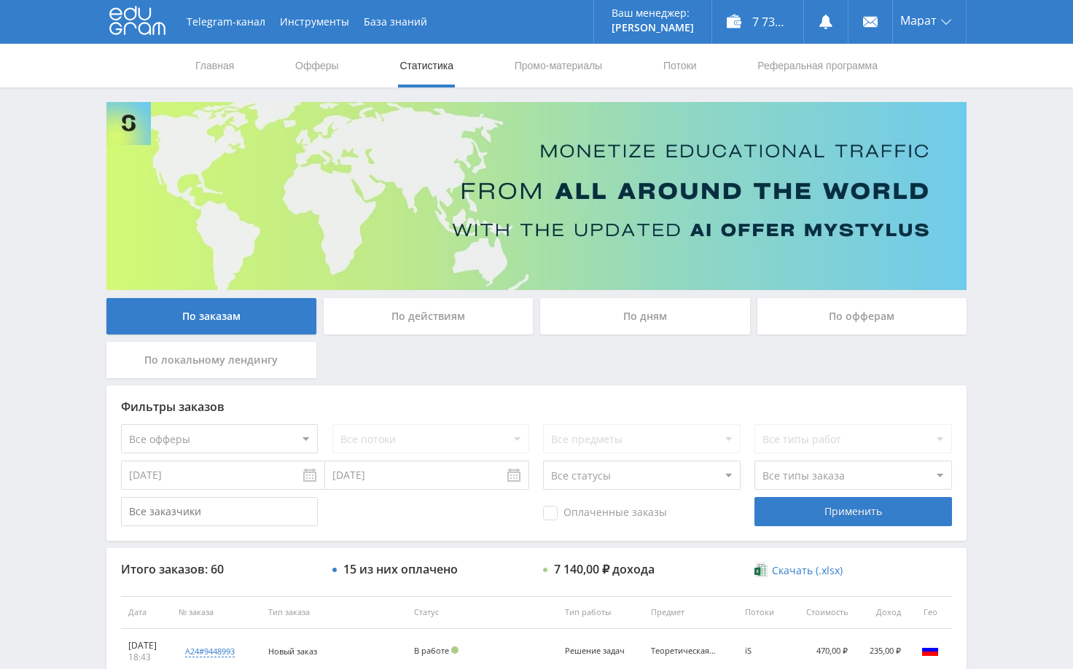
click at [1017, 200] on div "Telegram-канал Инструменты База знаний Ваш менеджер: [PERSON_NAME] Alex Online …" at bounding box center [536, 612] width 1073 height 1224
click at [1024, 193] on div "Telegram-канал Инструменты База знаний Ваш менеджер: Alex Alex Online @edugram_…" at bounding box center [536, 612] width 1073 height 1224
click at [1020, 189] on div "Telegram-канал Инструменты База знаний Ваш менеджер: Alex Alex Online @edugram_…" at bounding box center [536, 612] width 1073 height 1224
click at [1022, 185] on div "Telegram-канал Инструменты База знаний Ваш менеджер: Alex Alex Online @edugram_…" at bounding box center [536, 612] width 1073 height 1224
click at [1017, 189] on div "Telegram-канал Инструменты База знаний Ваш менеджер: Alex Alex Online @edugram_…" at bounding box center [536, 612] width 1073 height 1224
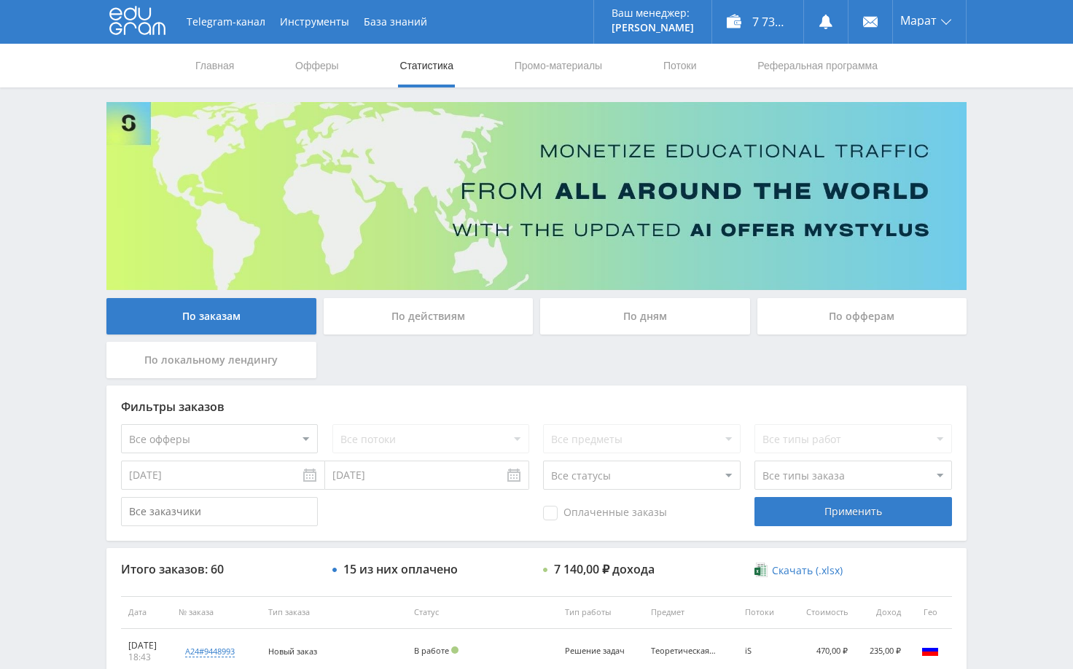
click at [1026, 181] on div "Telegram-канал Инструменты База знаний Ваш менеджер: Alex Alex Online @edugram_…" at bounding box center [536, 612] width 1073 height 1224
click at [1026, 174] on div "Telegram-канал Инструменты База знаний Ваш менеджер: Alex Alex Online @edugram_…" at bounding box center [536, 612] width 1073 height 1224
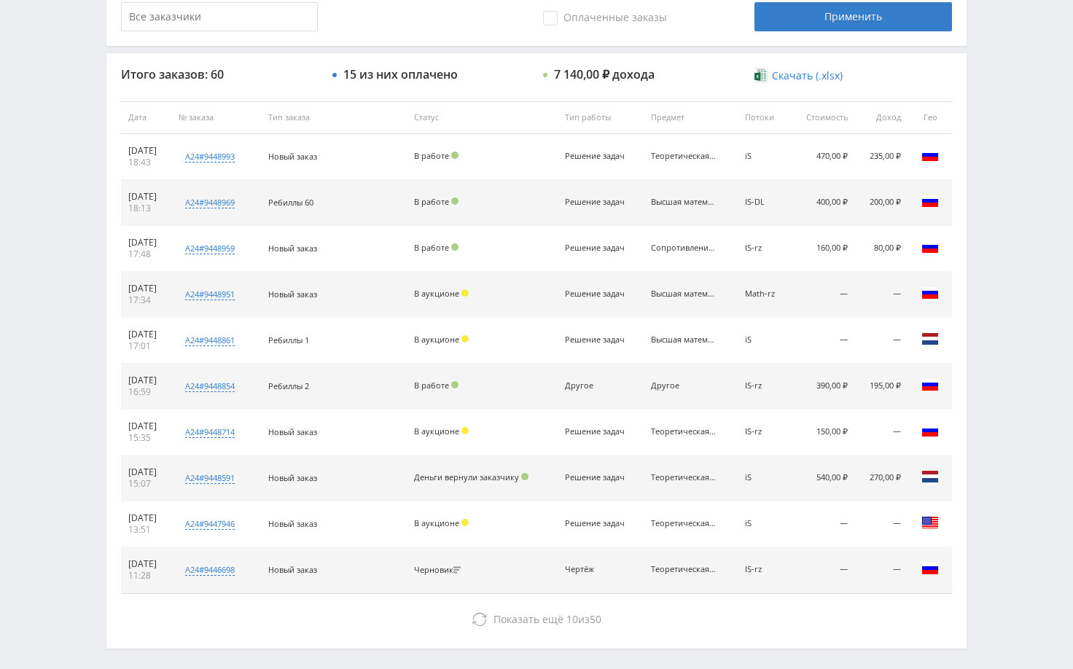
scroll to position [555, 0]
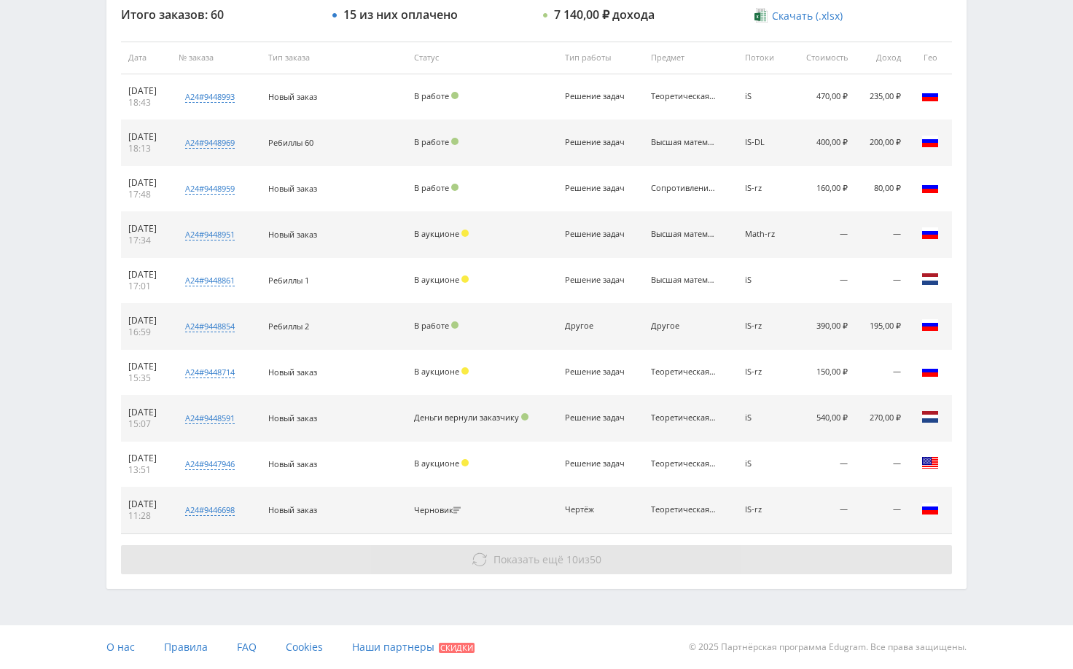
click at [839, 562] on button "Показать ещё 10 из 50" at bounding box center [536, 559] width 831 height 29
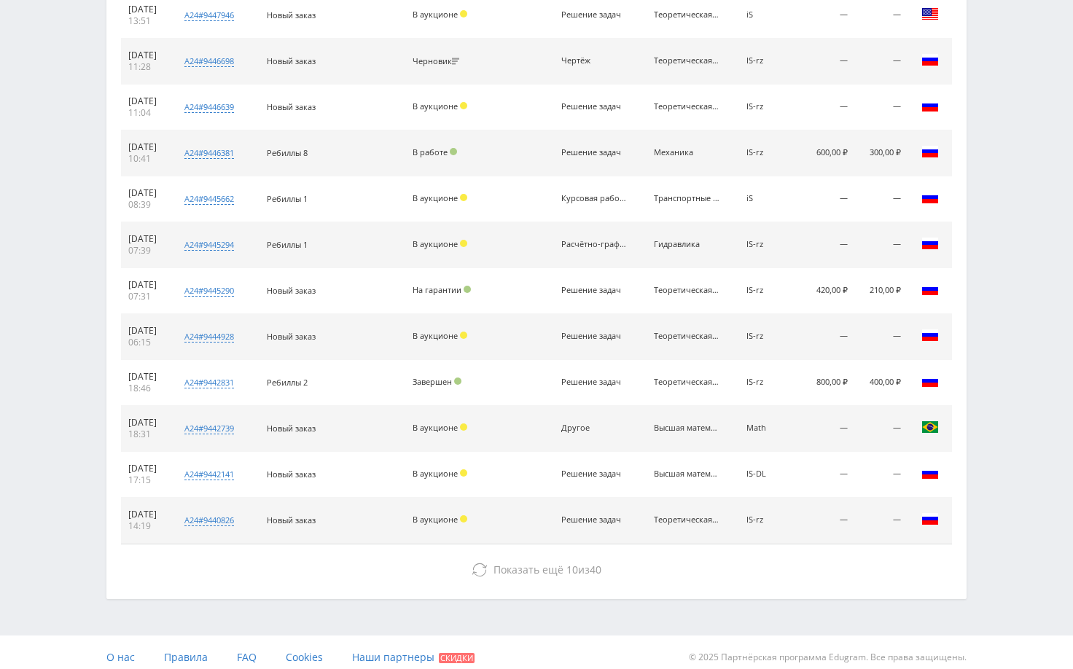
scroll to position [1014, 0]
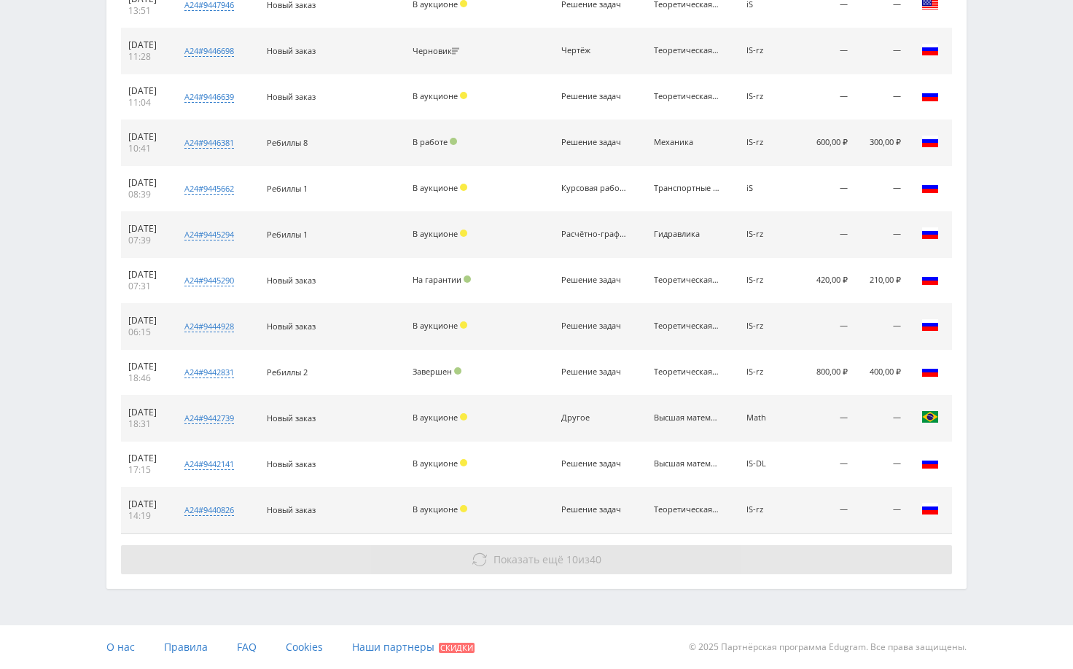
click at [850, 557] on button "Показать ещё 10 из 40" at bounding box center [536, 559] width 831 height 29
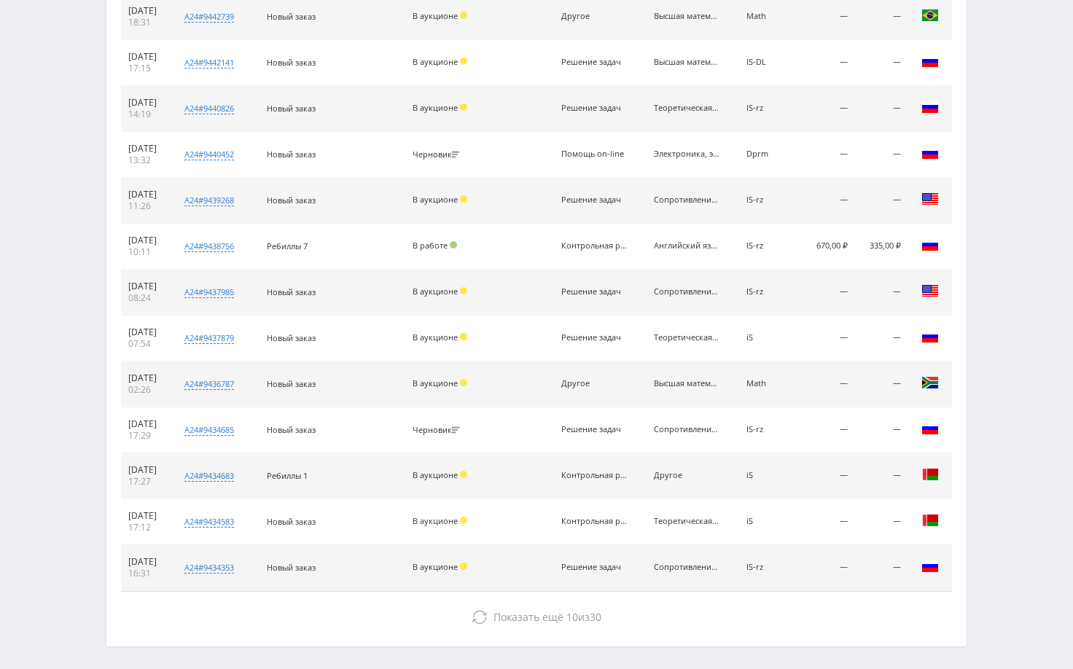
scroll to position [1473, 0]
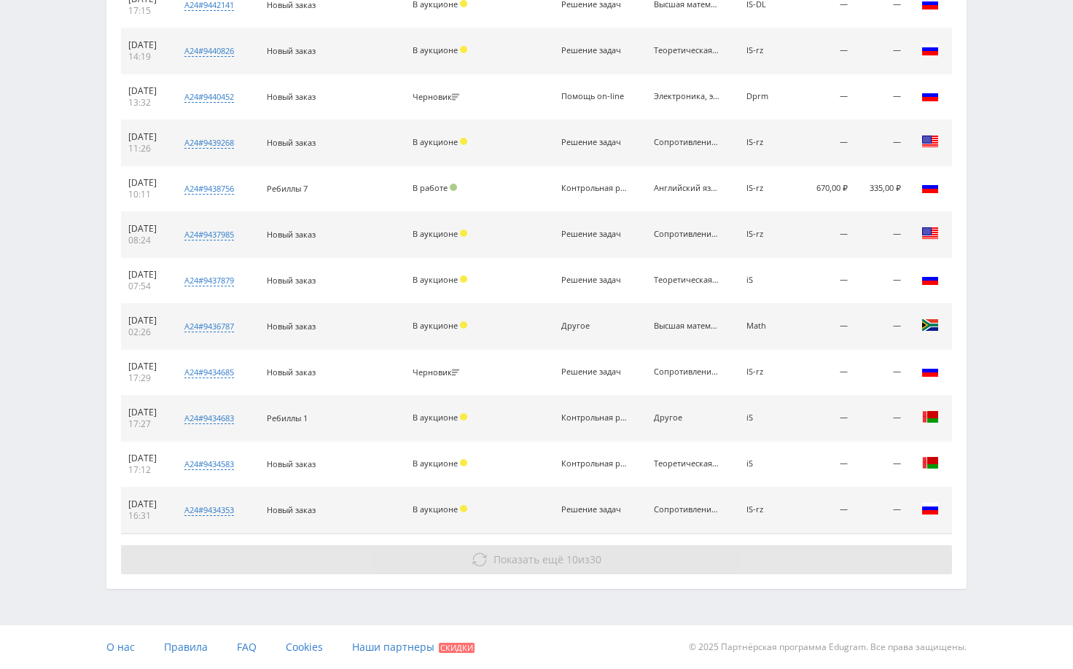
click at [864, 557] on button "Показать ещё 10 из 30" at bounding box center [536, 559] width 831 height 29
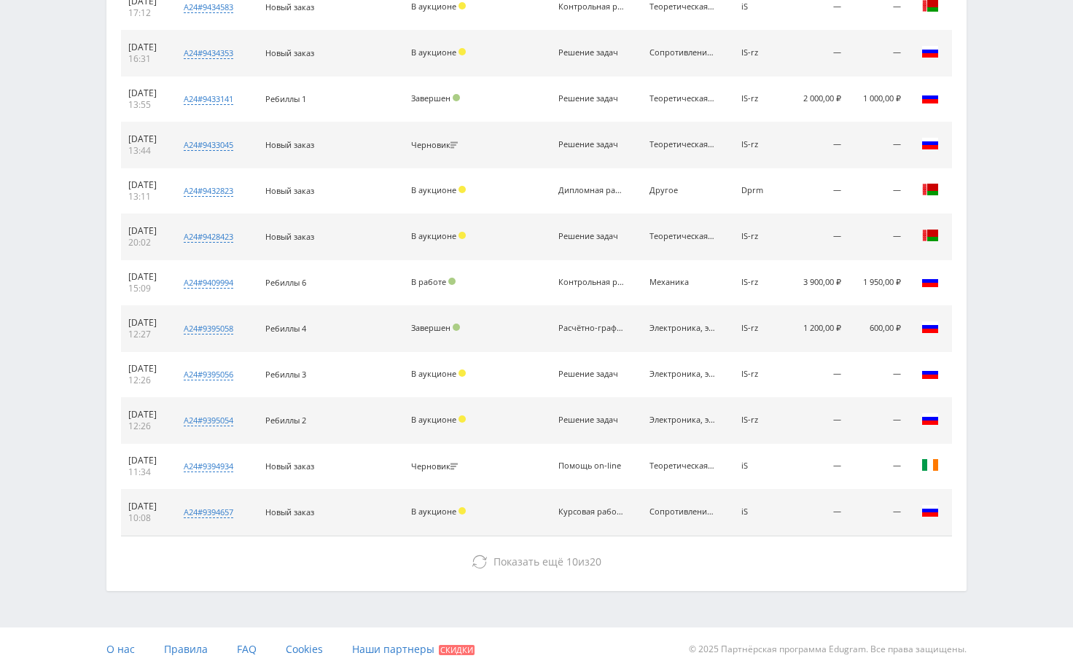
scroll to position [1932, 0]
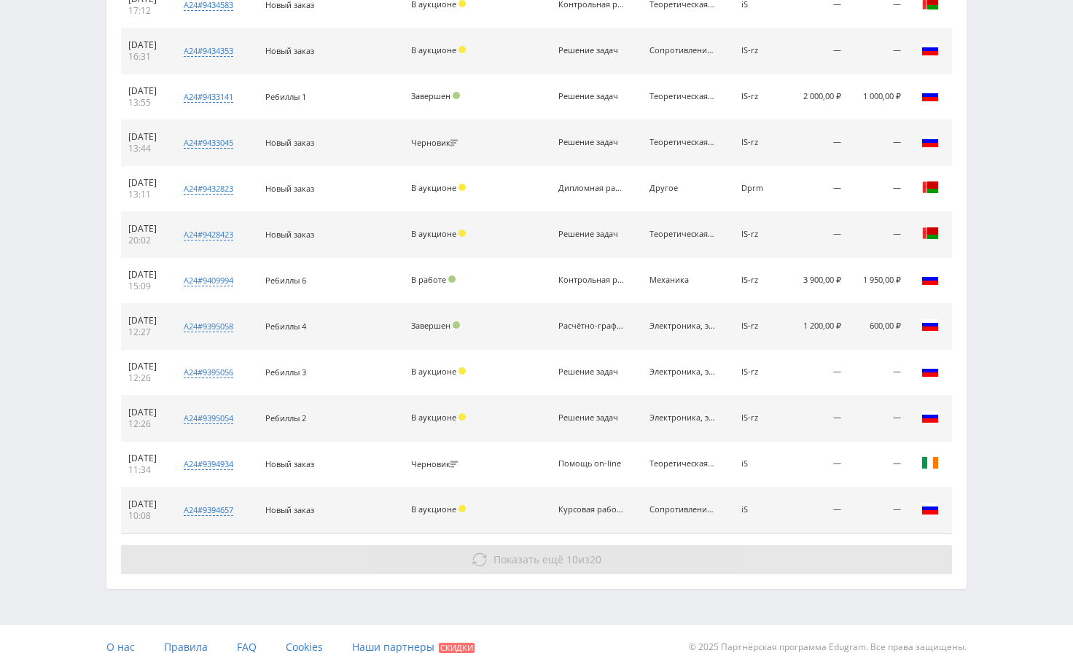
click at [875, 564] on button "Показать ещё 10 из 20" at bounding box center [536, 559] width 831 height 29
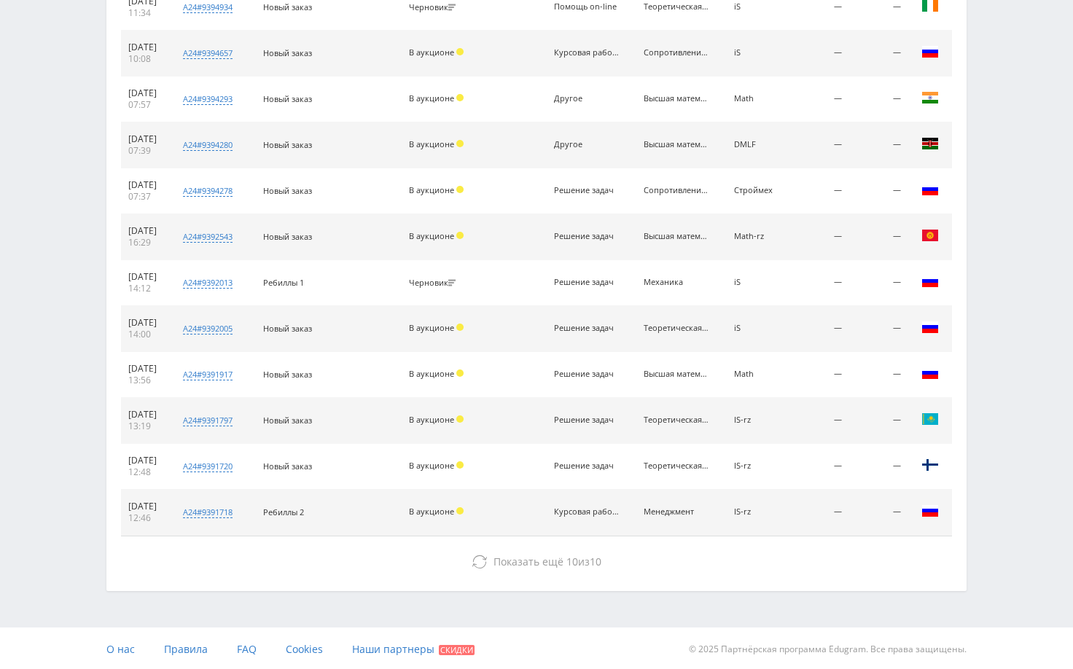
scroll to position [2391, 0]
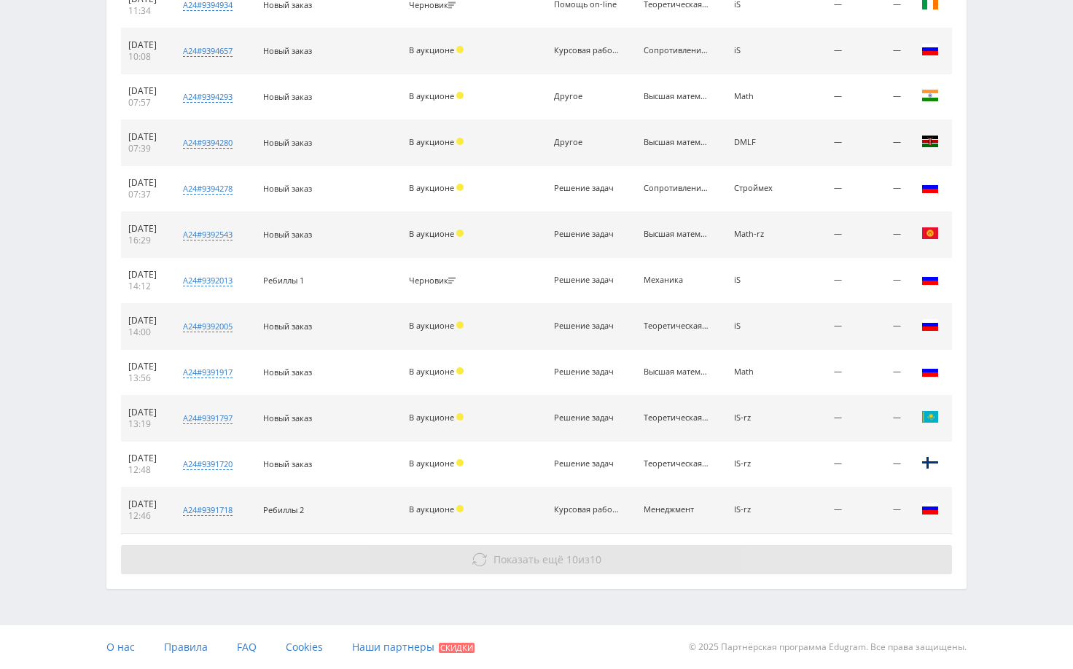
click at [868, 549] on button "Показать ещё 10 из 10" at bounding box center [536, 559] width 831 height 29
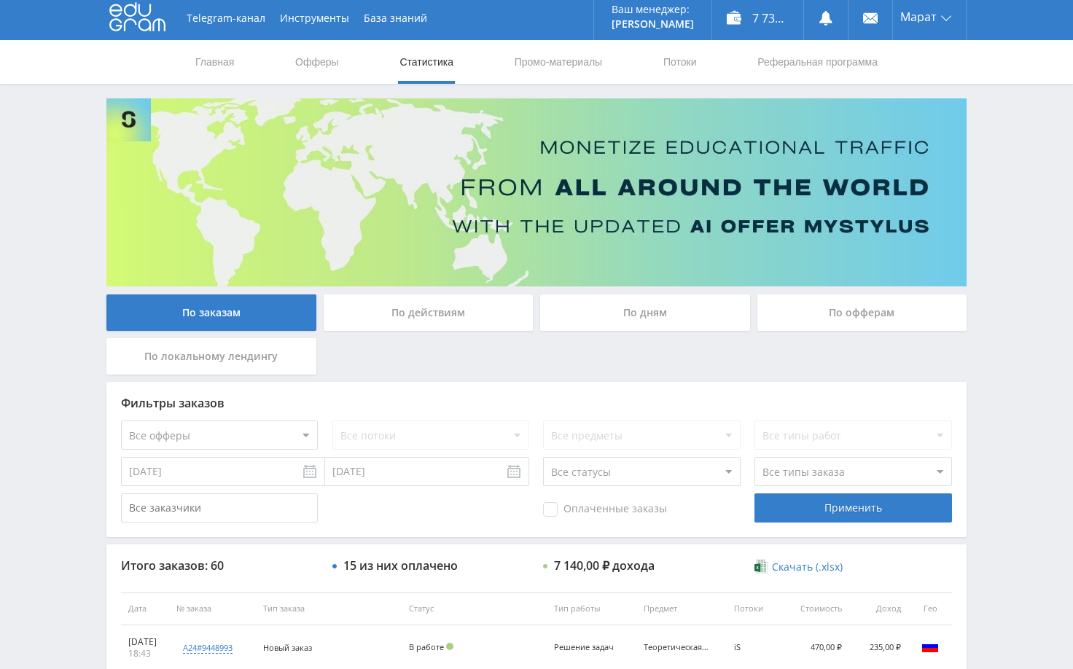
scroll to position [0, 0]
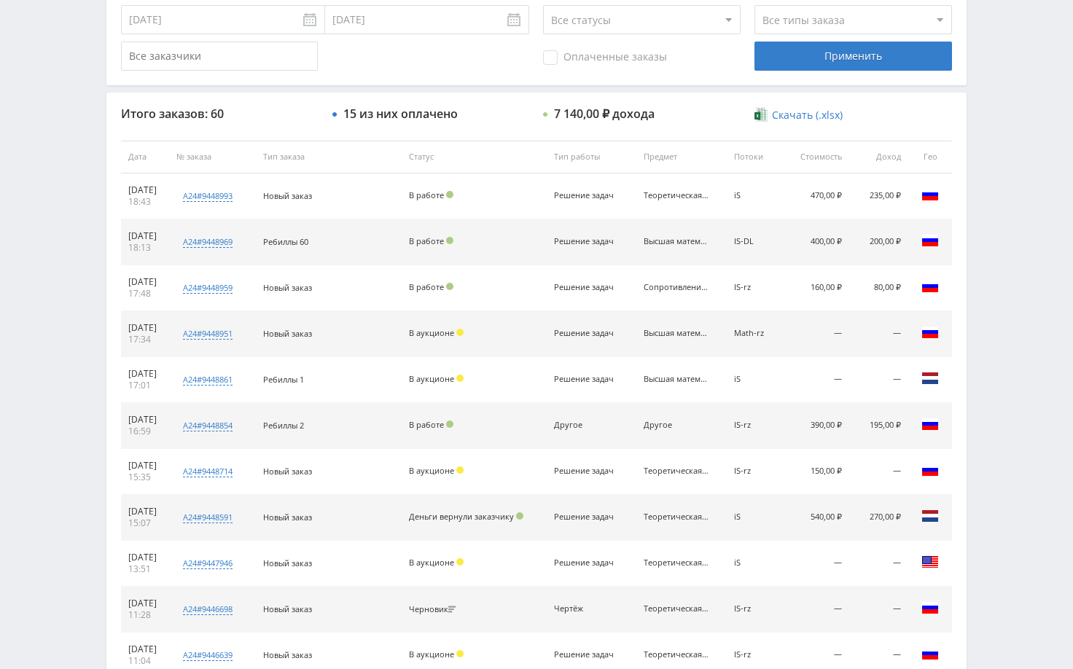
scroll to position [437, 0]
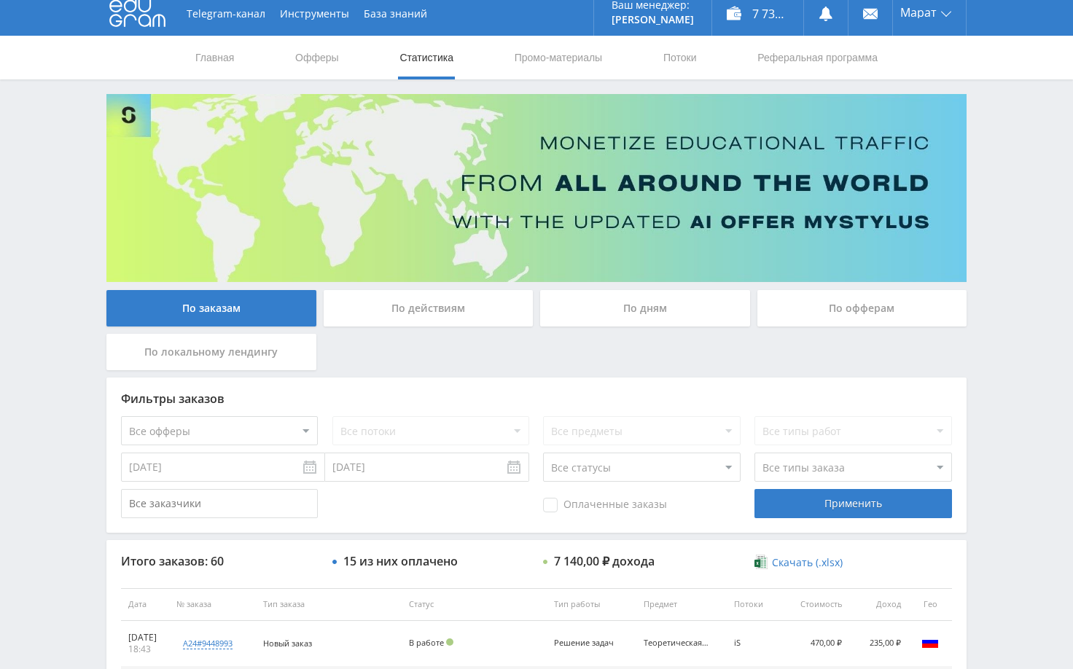
scroll to position [0, 0]
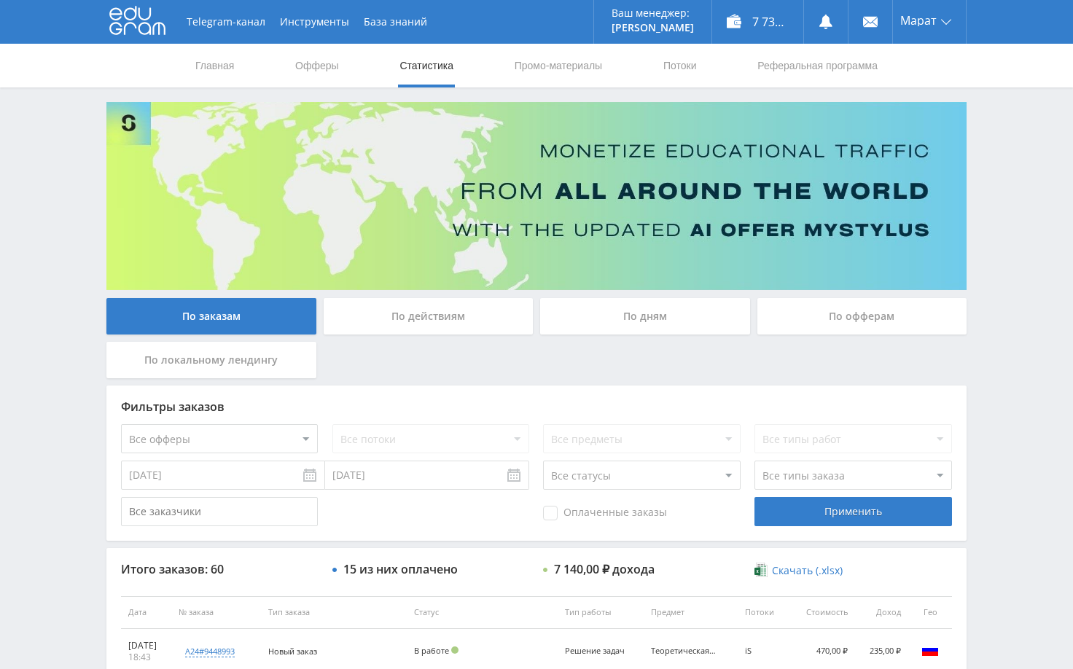
click at [672, 316] on div "По дням" at bounding box center [645, 316] width 210 height 36
click at [0, 0] on input "По дням" at bounding box center [0, 0] width 0 height 0
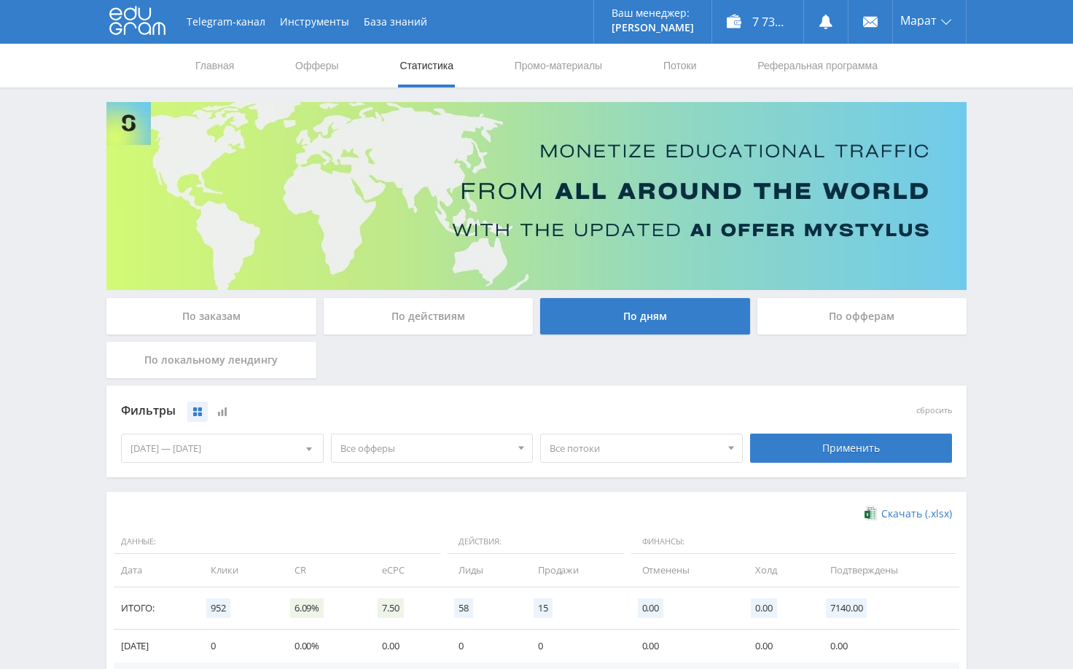
click at [216, 316] on div "По заказам" at bounding box center [211, 316] width 210 height 36
click at [0, 0] on input "По заказам" at bounding box center [0, 0] width 0 height 0
